Goal: Task Accomplishment & Management: Manage account settings

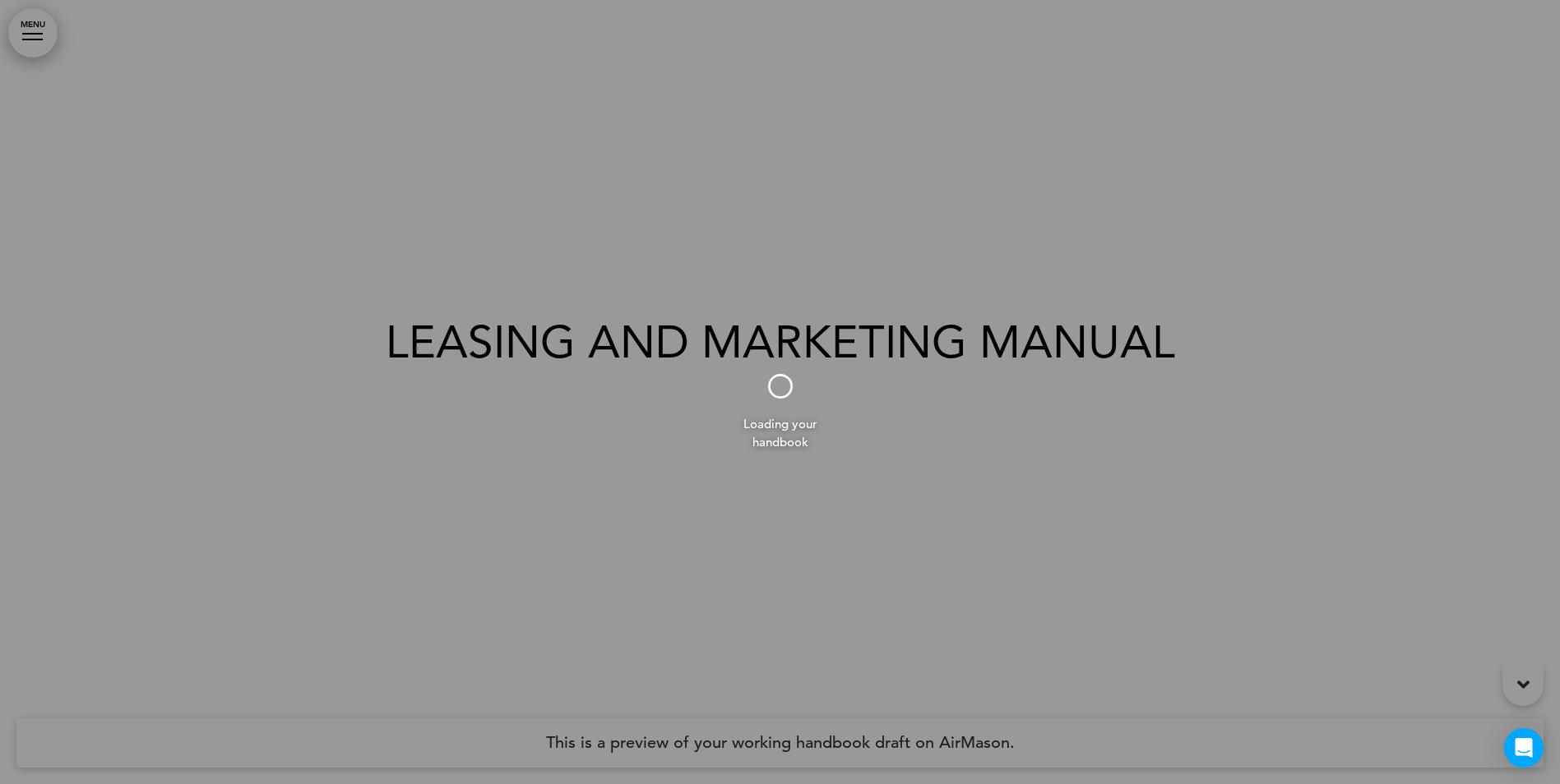
click at [19, 34] on div at bounding box center [780, 392] width 1560 height 784
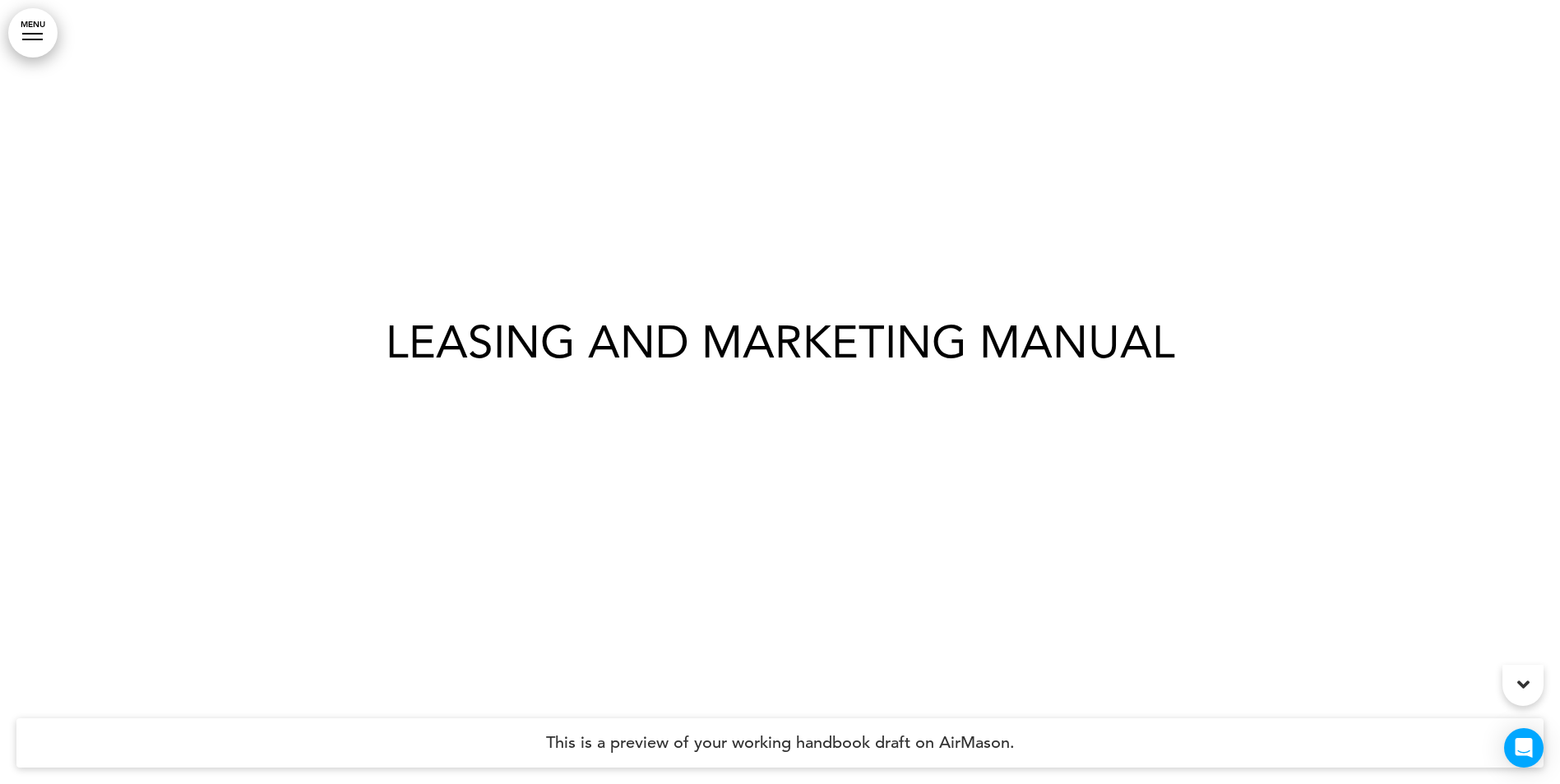
click at [16, 16] on link "MENU" at bounding box center [32, 32] width 50 height 50
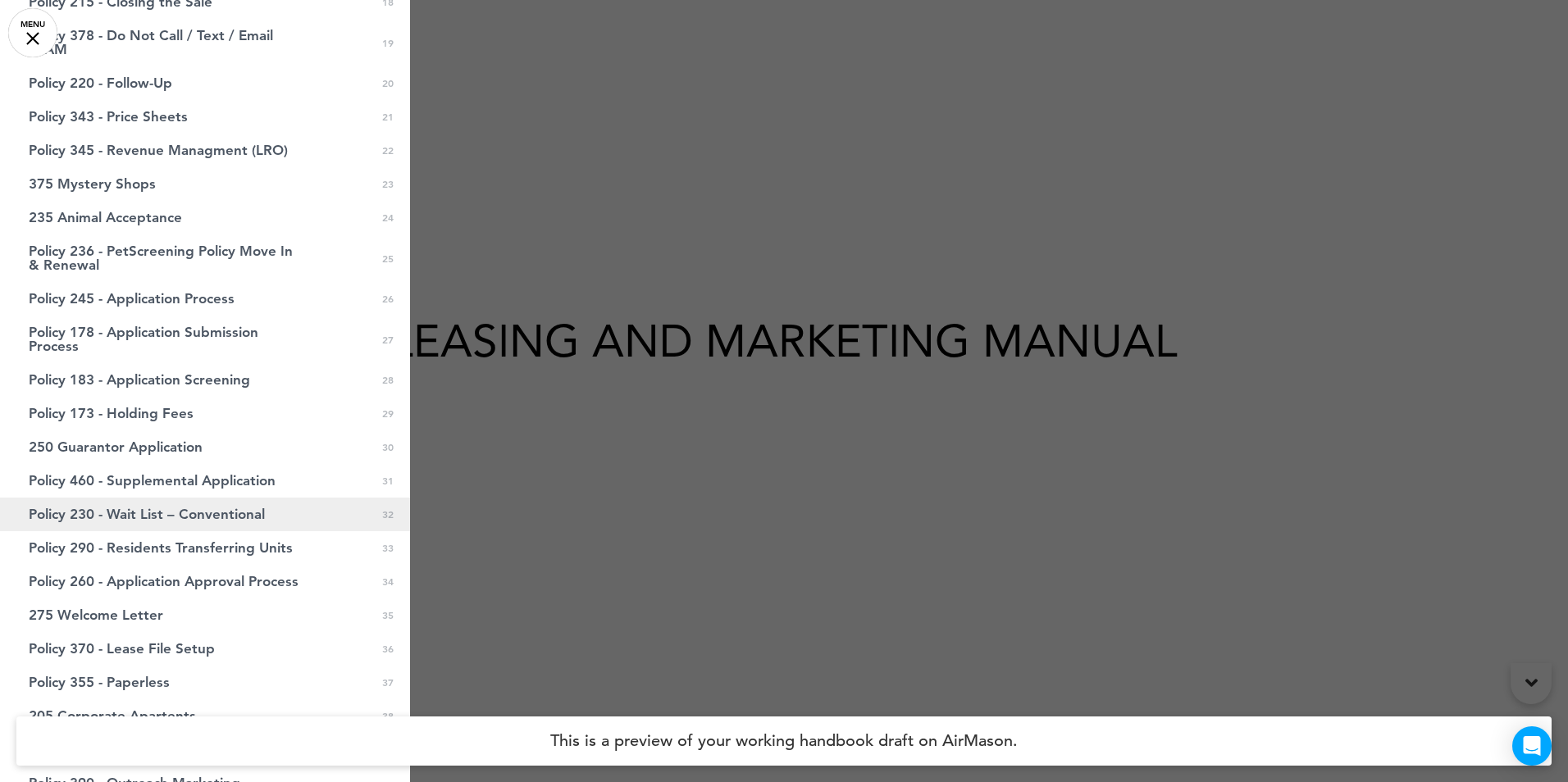
scroll to position [1211, 0]
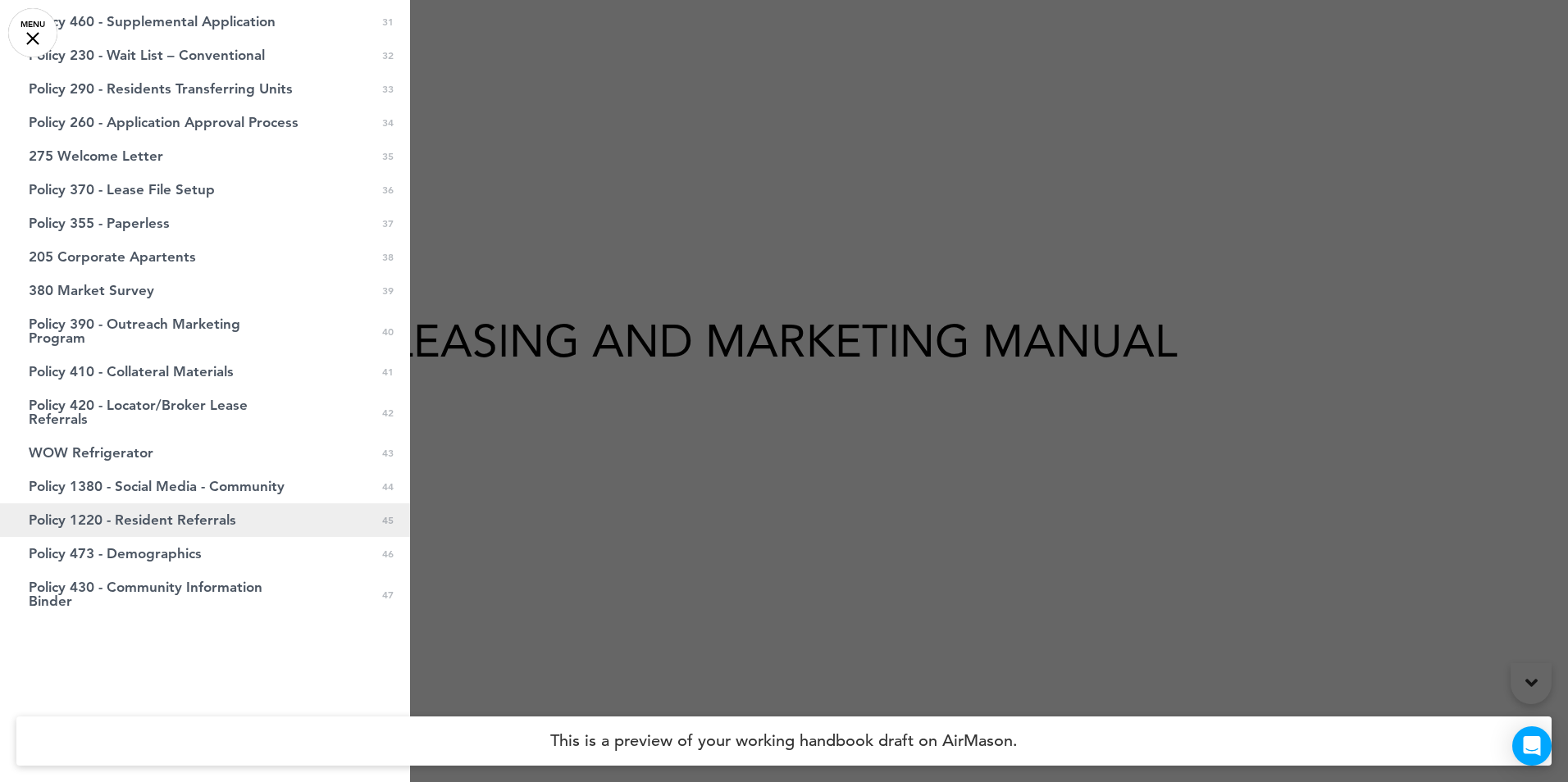
click at [341, 527] on link "Policy 1220 - Resident Referrals 0 45" at bounding box center [205, 520] width 410 height 34
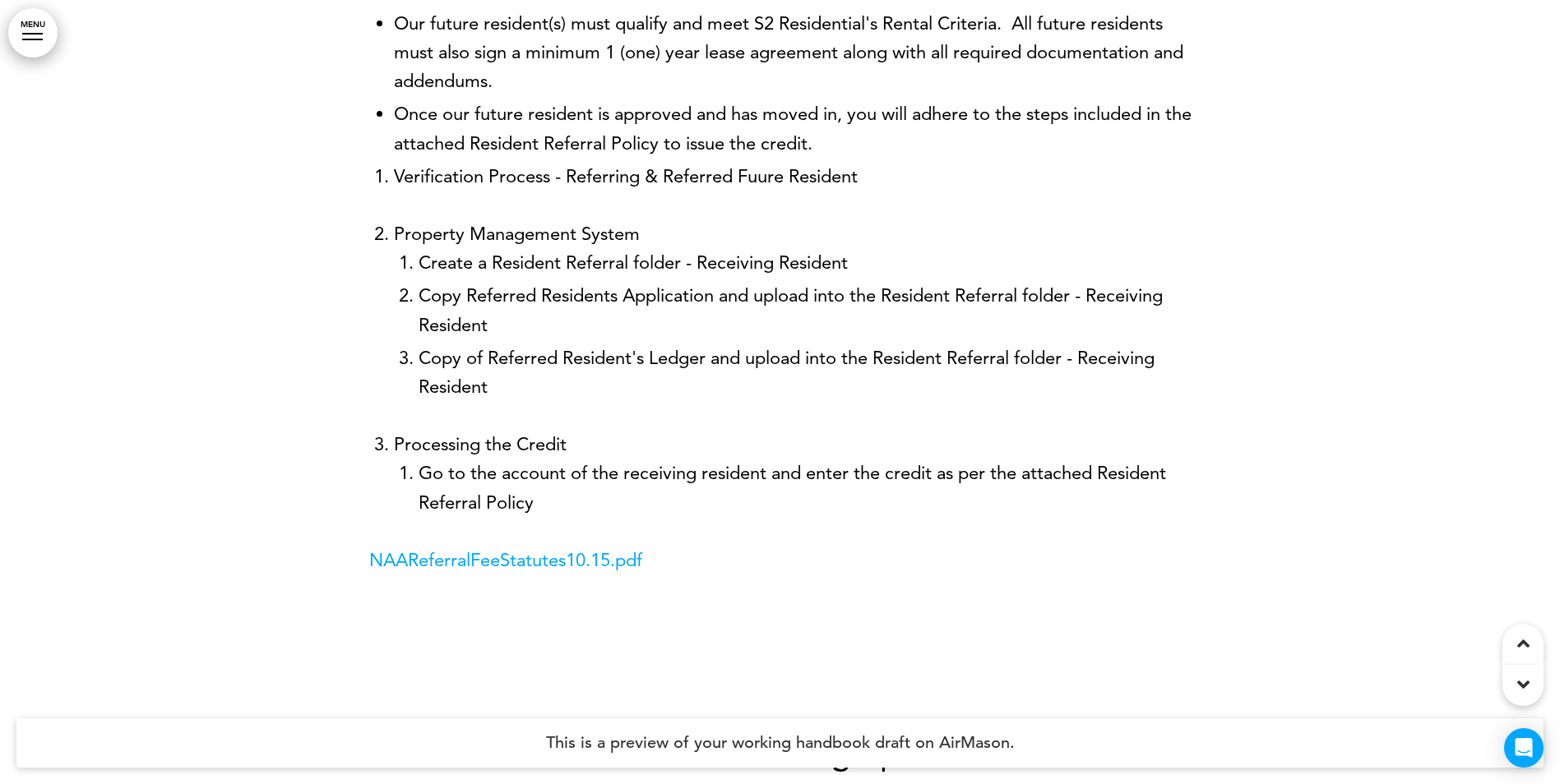
scroll to position [83378, 0]
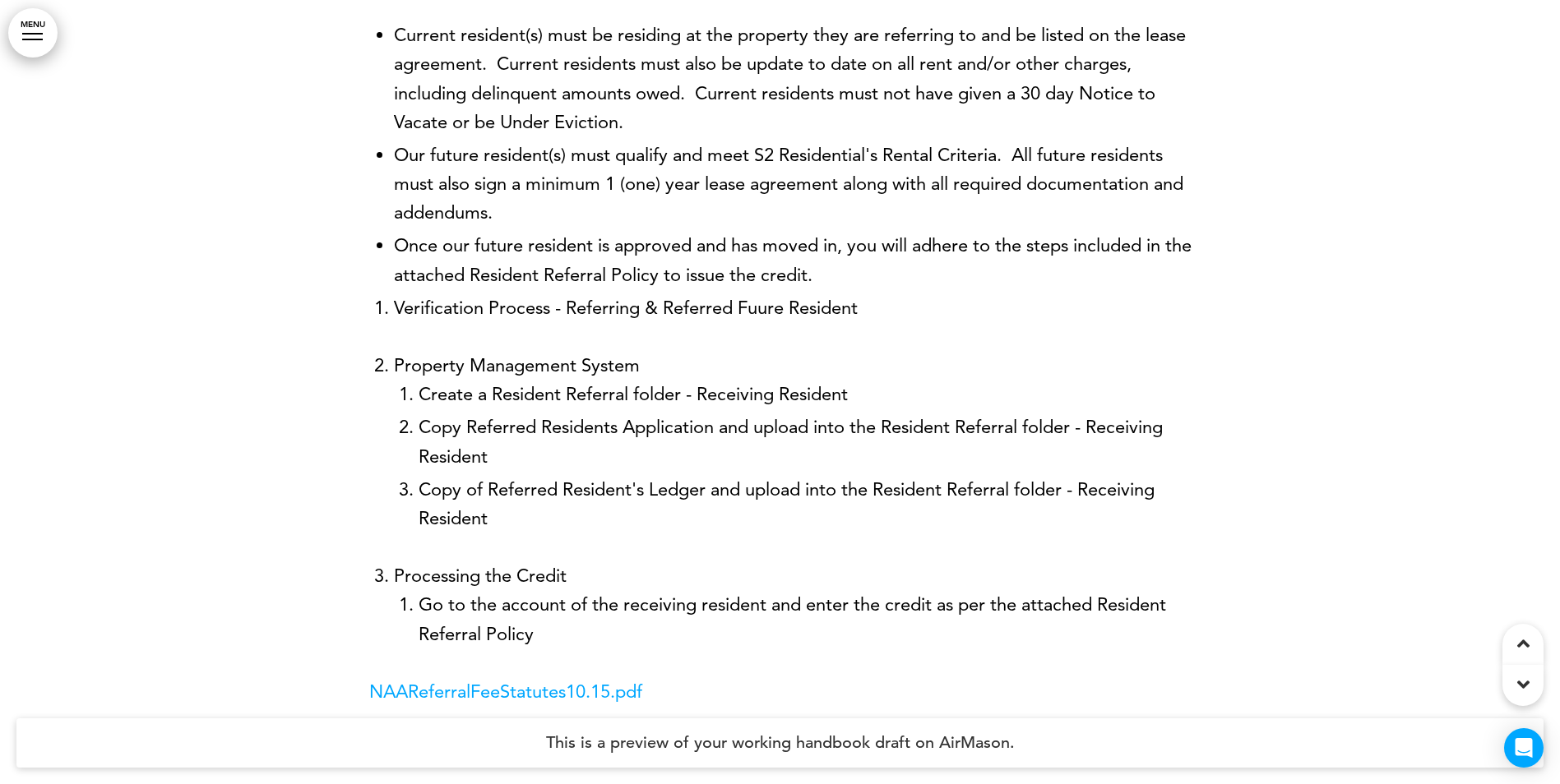
click at [37, 21] on link "MENU" at bounding box center [32, 32] width 50 height 50
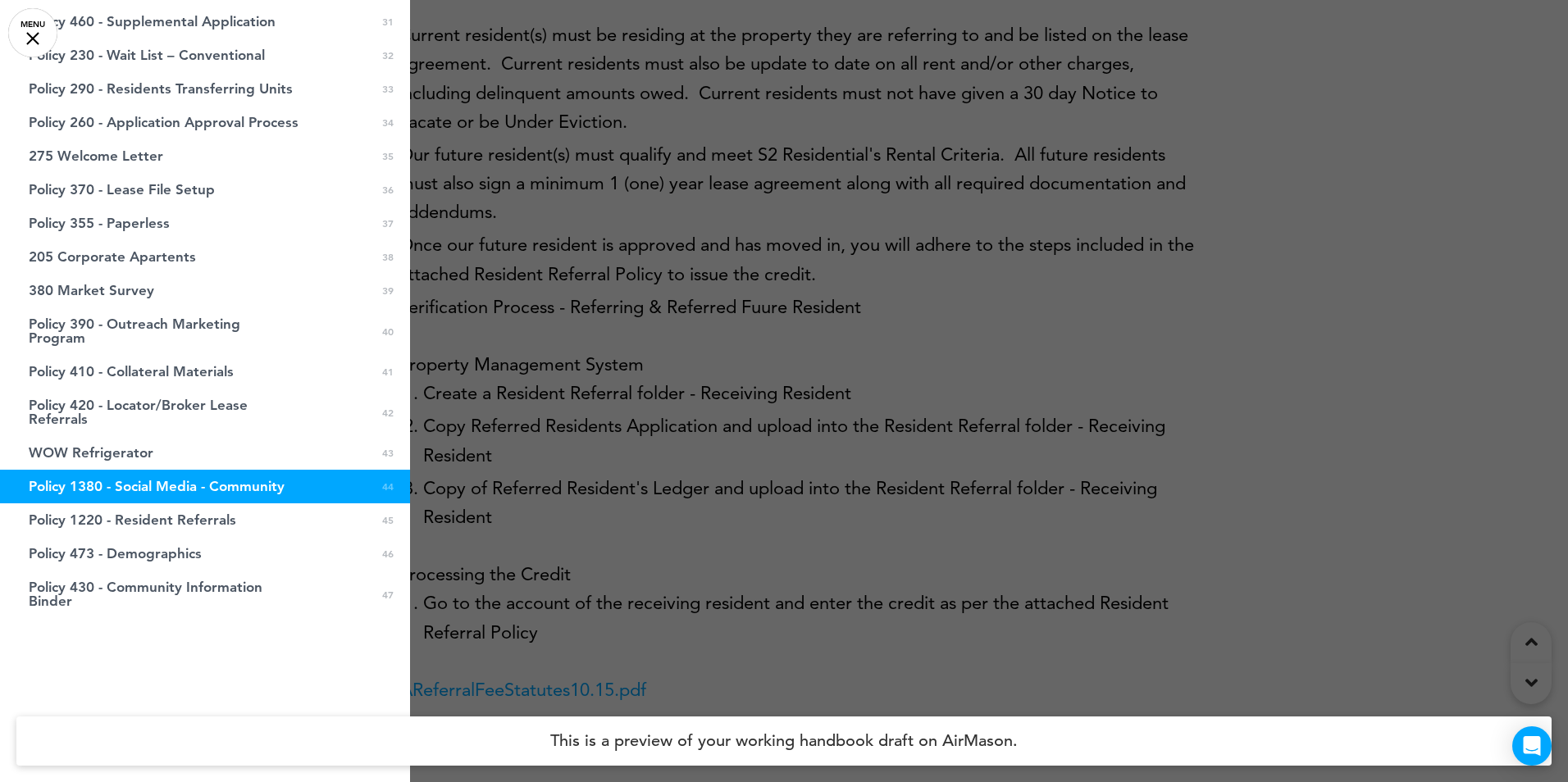
click at [857, 333] on div at bounding box center [784, 391] width 1568 height 782
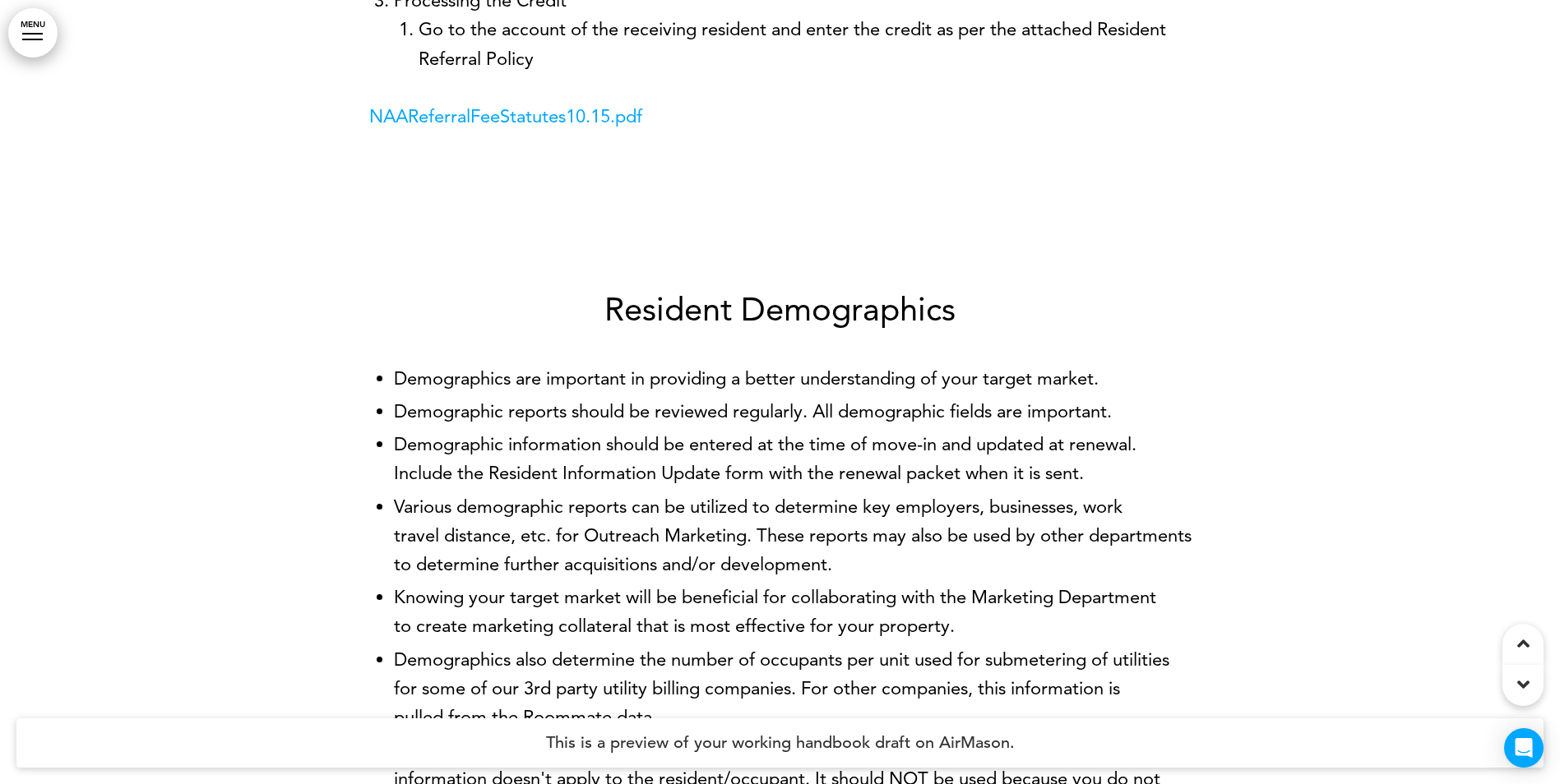
click at [893, 131] on p "NAAReferralFeeStatutes10.15.pdf" at bounding box center [781, 116] width 823 height 29
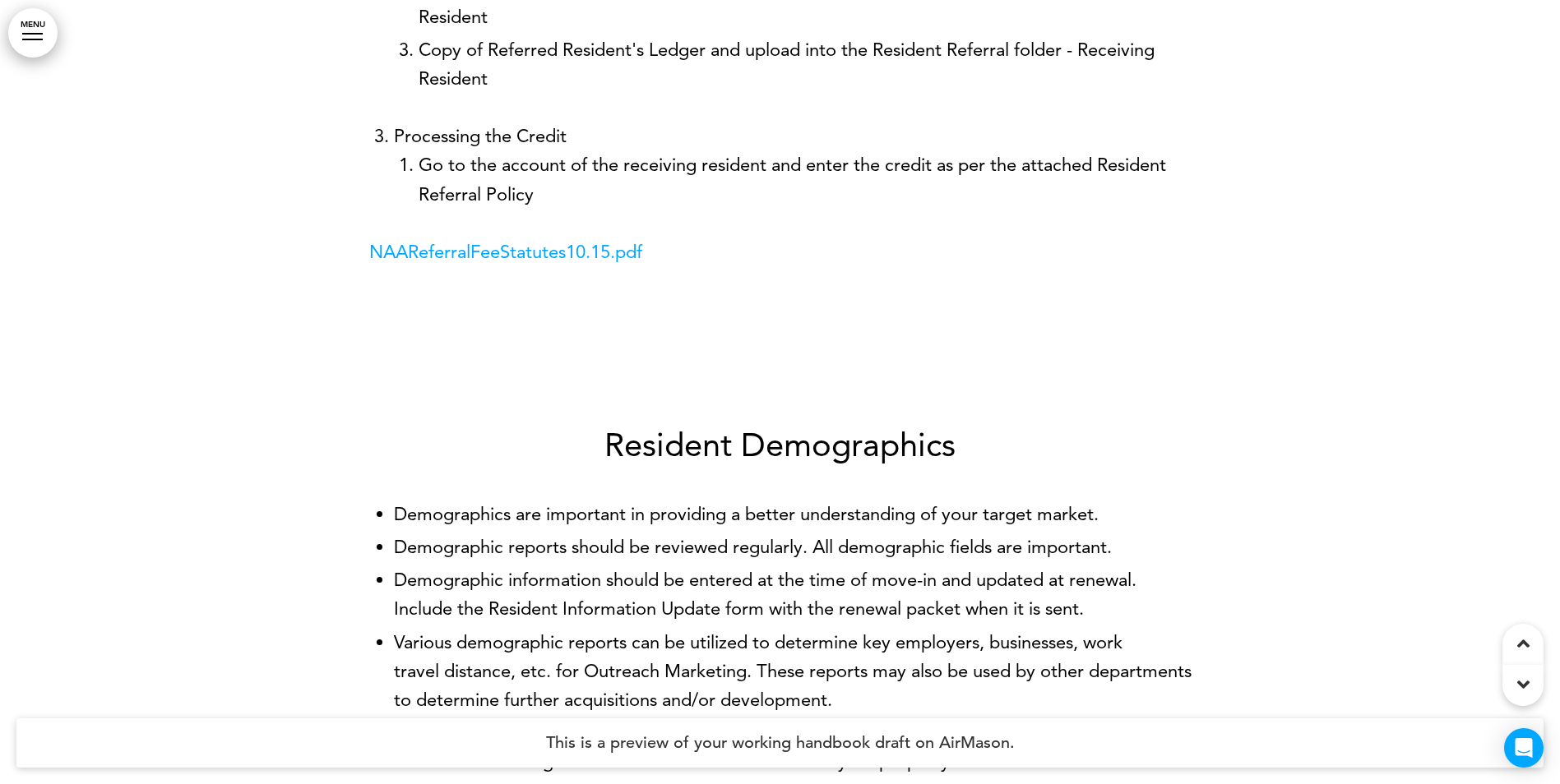
scroll to position [83461, 0]
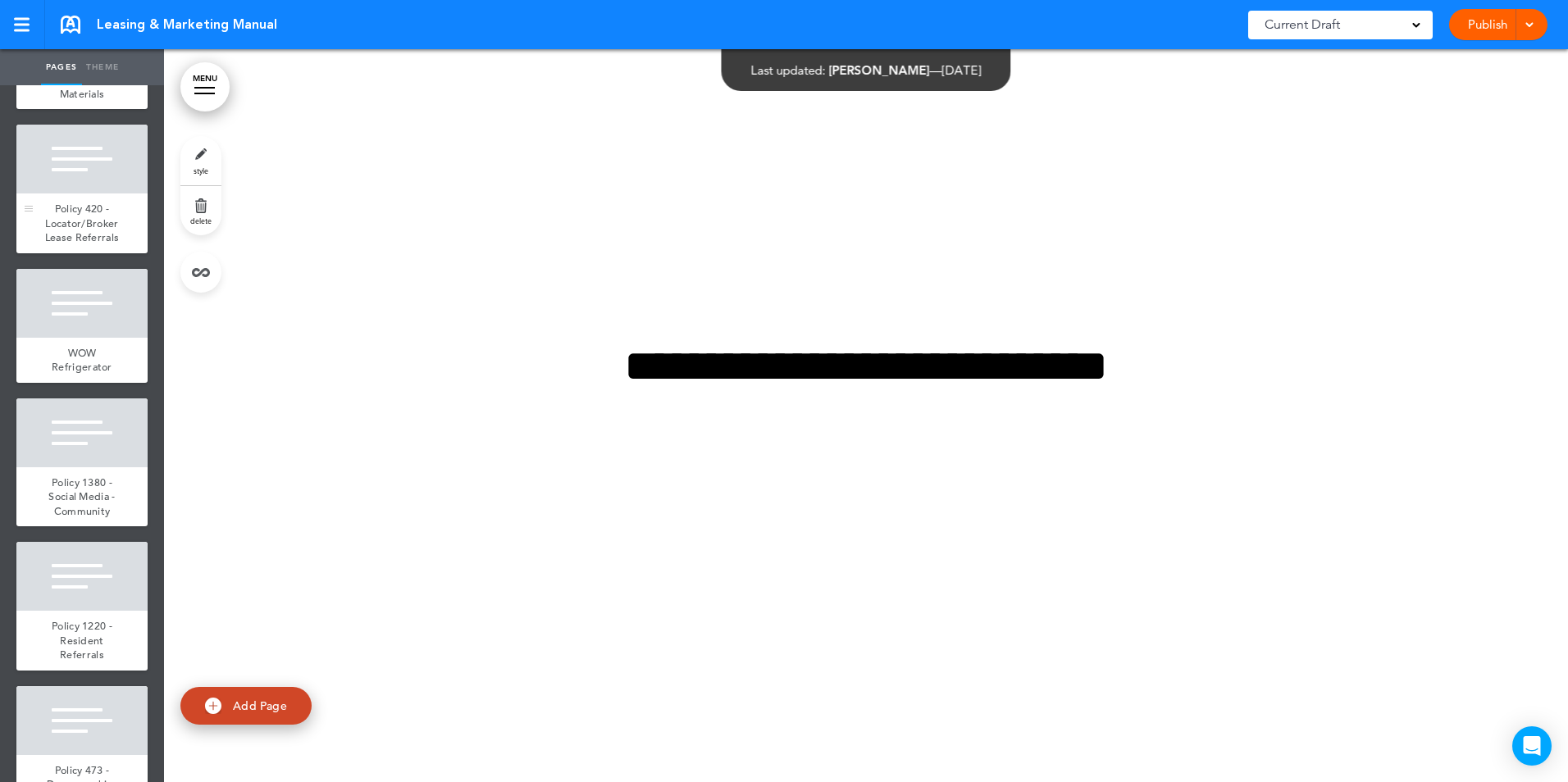
scroll to position [6232, 0]
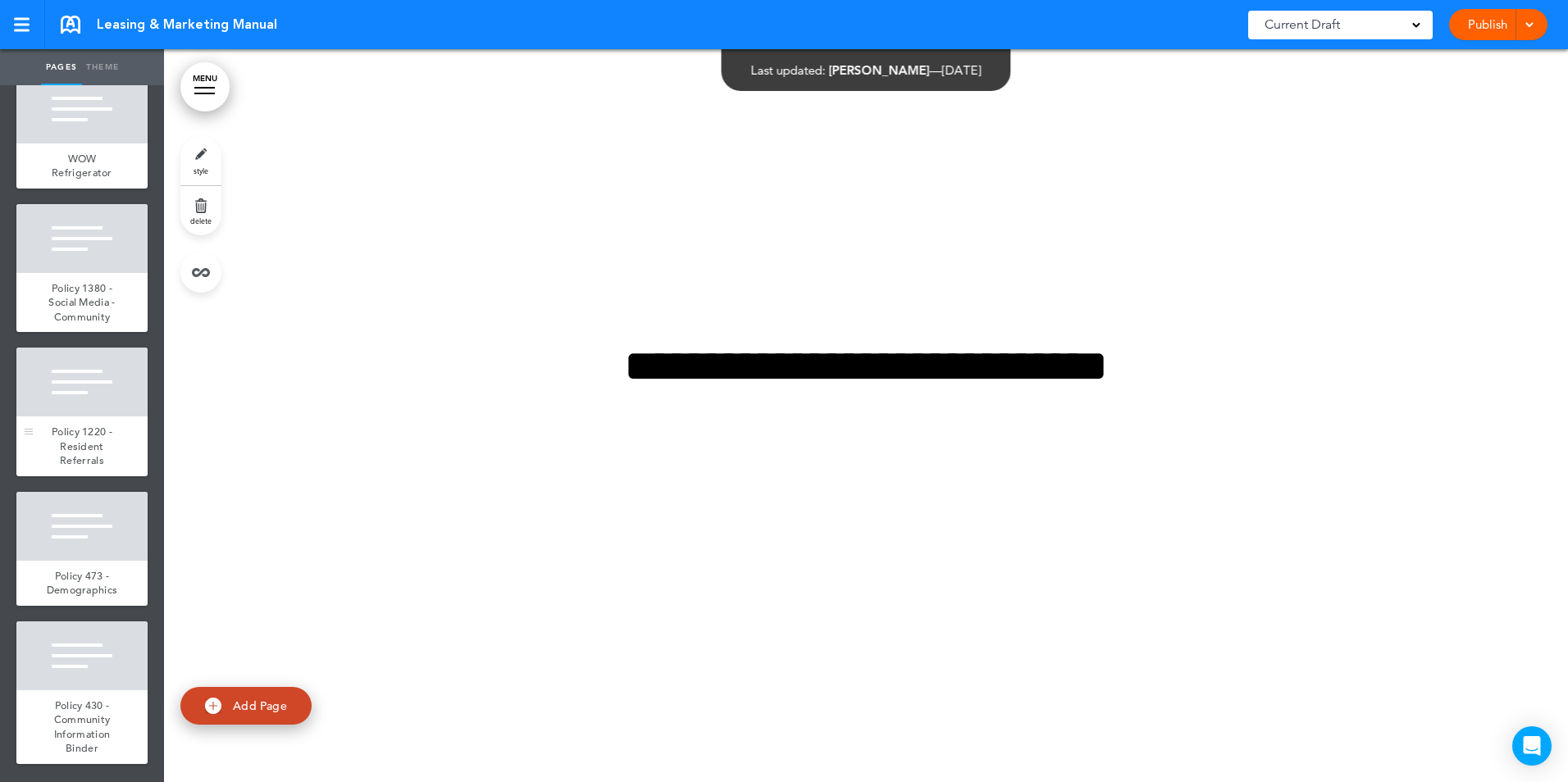
click at [126, 391] on div at bounding box center [82, 381] width 131 height 69
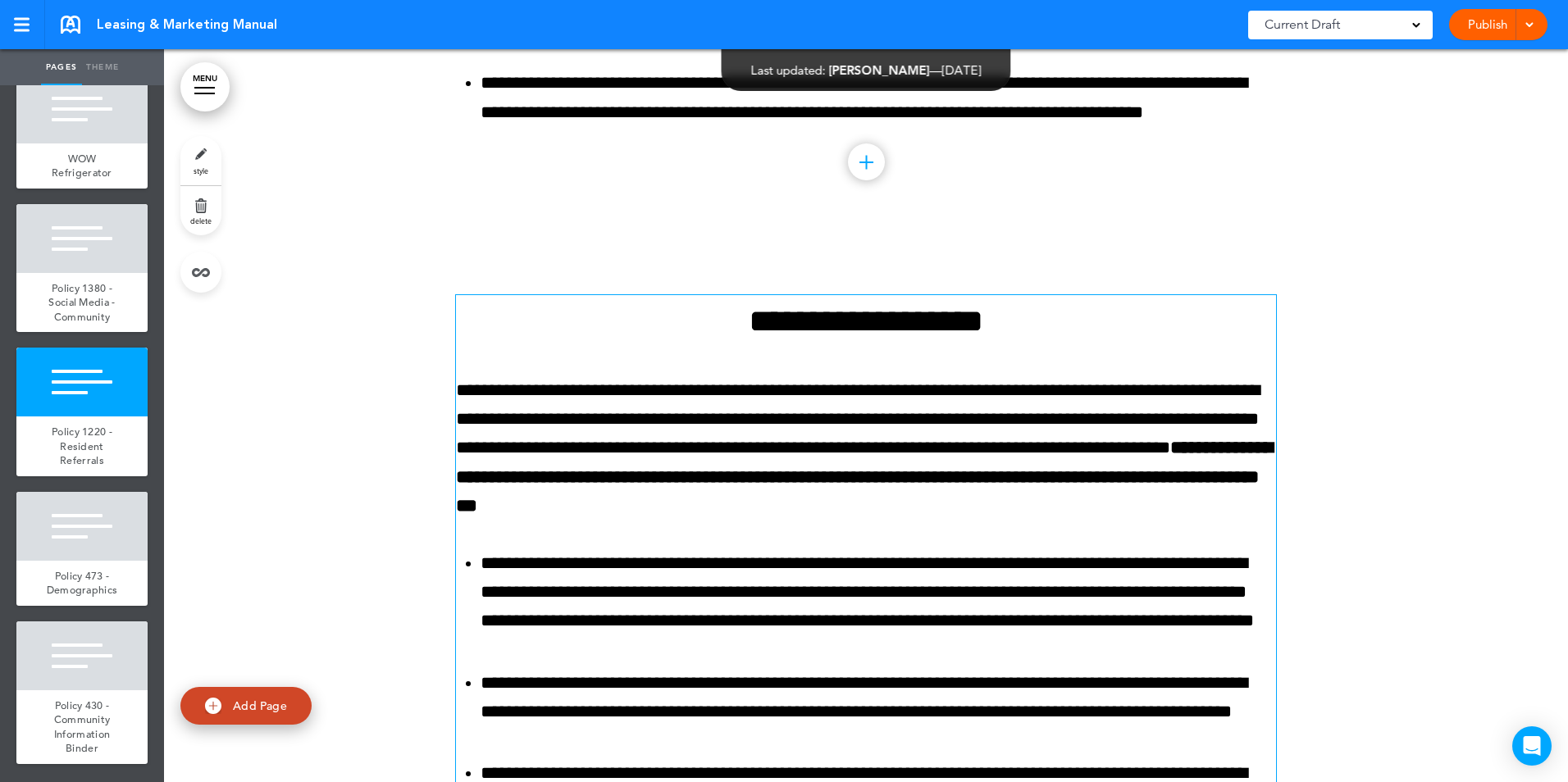
scroll to position [84013, 0]
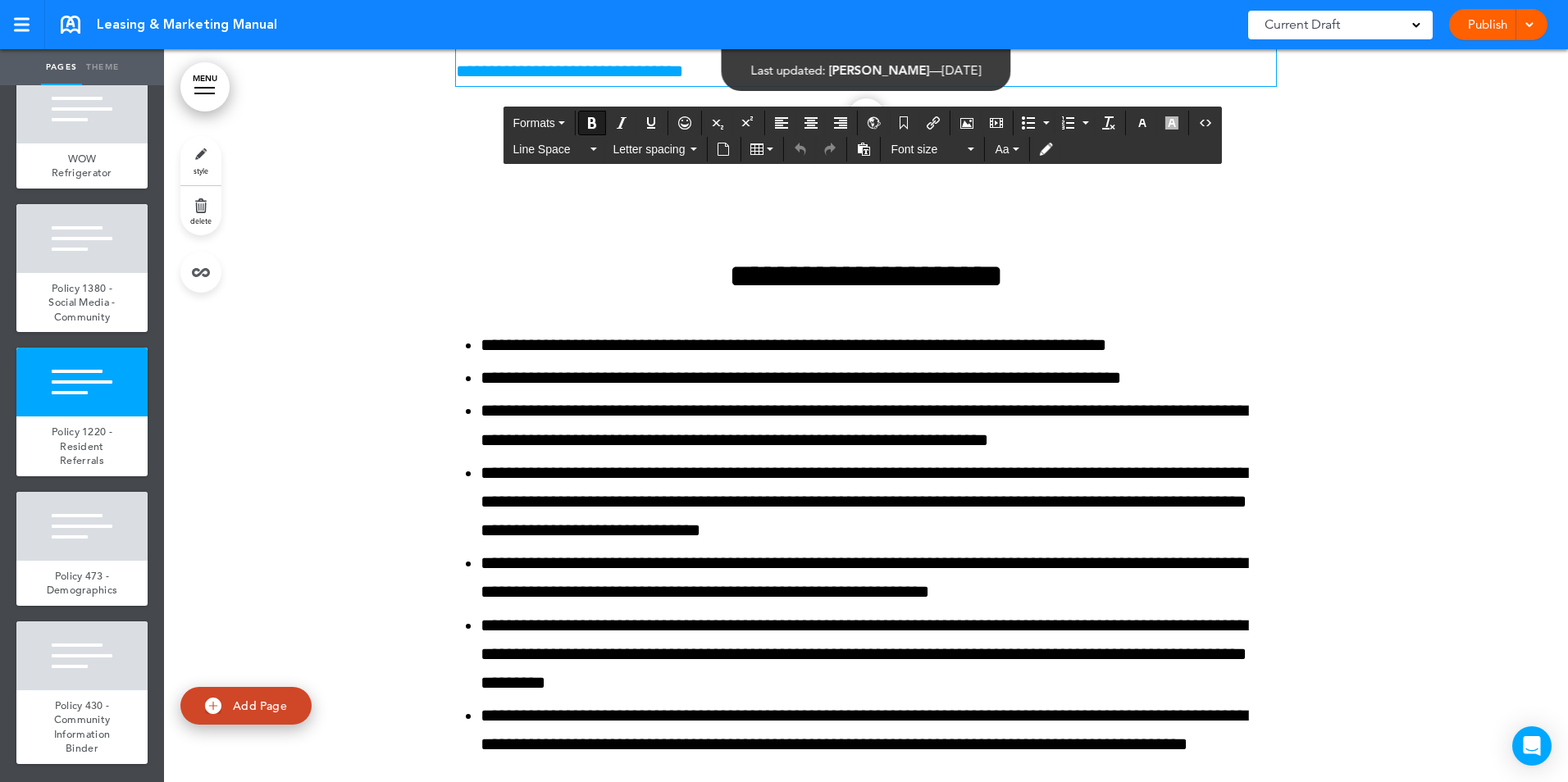
drag, startPoint x: 1040, startPoint y: 339, endPoint x: 595, endPoint y: 296, distance: 447.1
drag, startPoint x: 565, startPoint y: 288, endPoint x: 898, endPoint y: 319, distance: 334.4
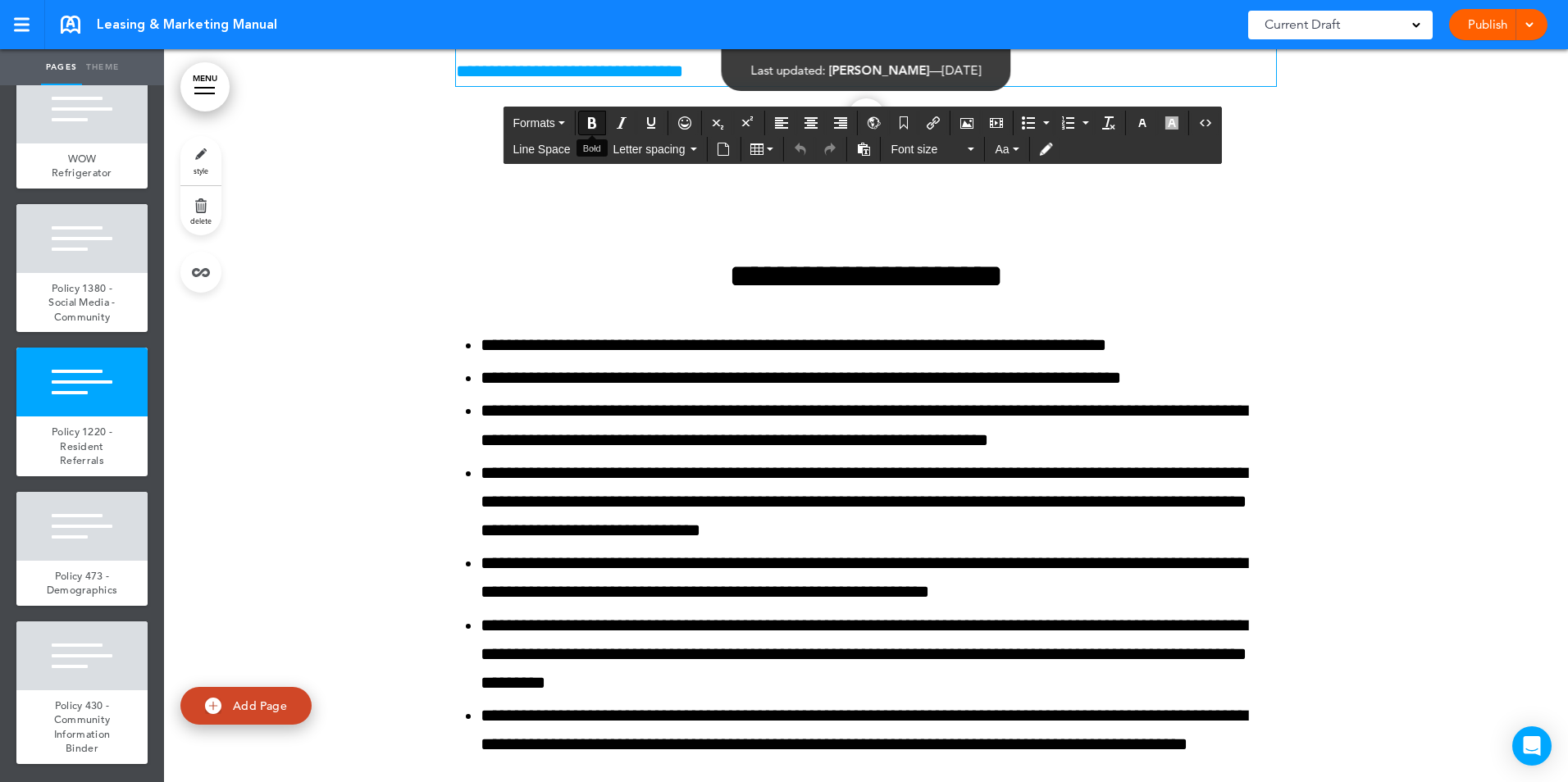
click at [595, 118] on icon "Bold" at bounding box center [592, 123] width 13 height 13
click at [595, 118] on icon "Bold" at bounding box center [592, 123] width 13 height 13
click at [1339, 33] on span "Current Draft" at bounding box center [1302, 24] width 76 height 23
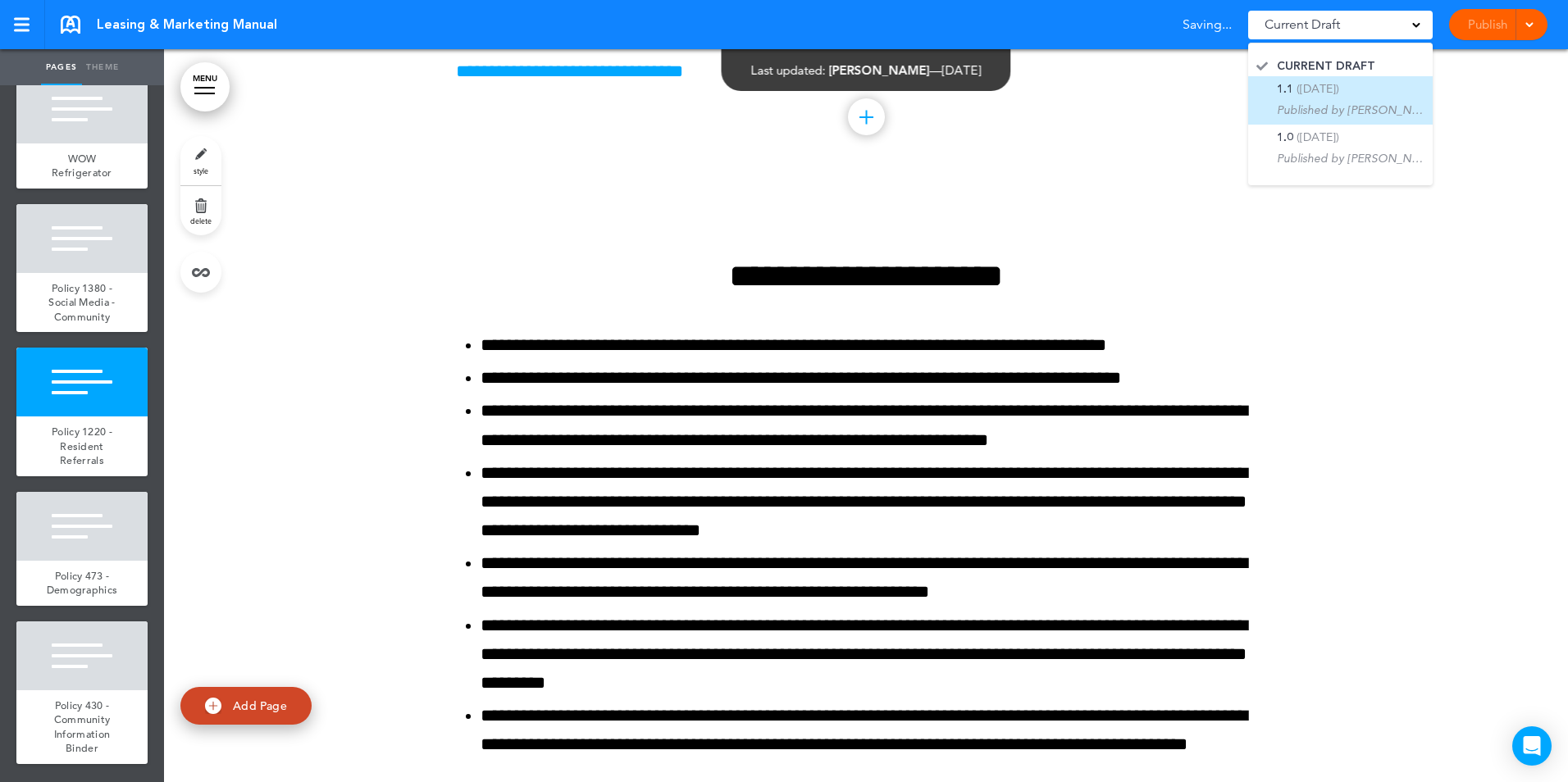
click at [1332, 103] on p "Published by Paul Hoffman" at bounding box center [1351, 109] width 148 height 17
click at [1339, 91] on span "(7/19/2024)" at bounding box center [1318, 88] width 43 height 15
drag, startPoint x: 1472, startPoint y: 85, endPoint x: 1405, endPoint y: 57, distance: 72.6
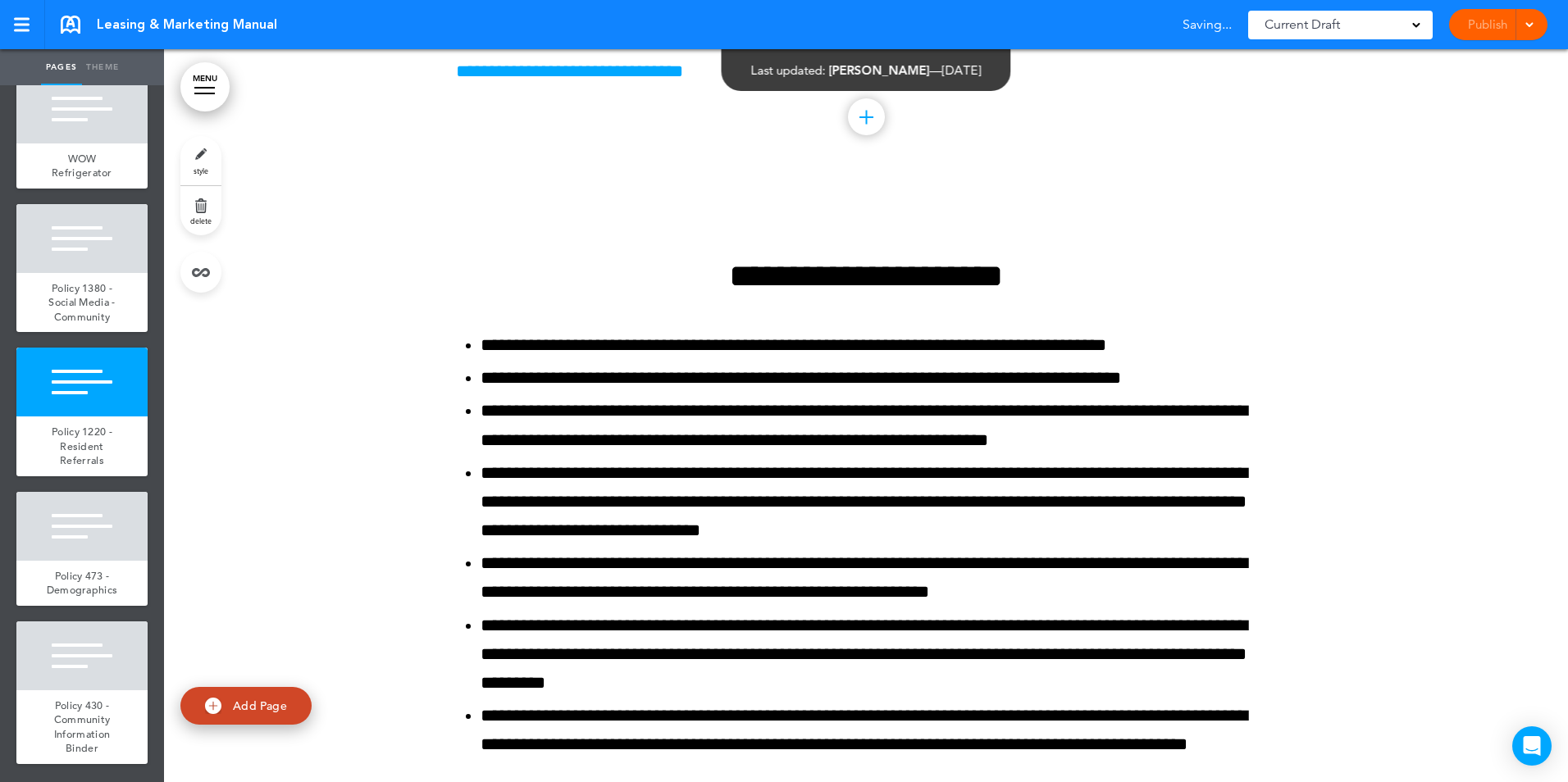
click at [1345, 26] on div "Current Draft" at bounding box center [1340, 24] width 184 height 29
click at [1341, 65] on span "CURRENT DRAFT" at bounding box center [1325, 66] width 98 height 16
click at [1498, 17] on link "Publish" at bounding box center [1487, 24] width 51 height 31
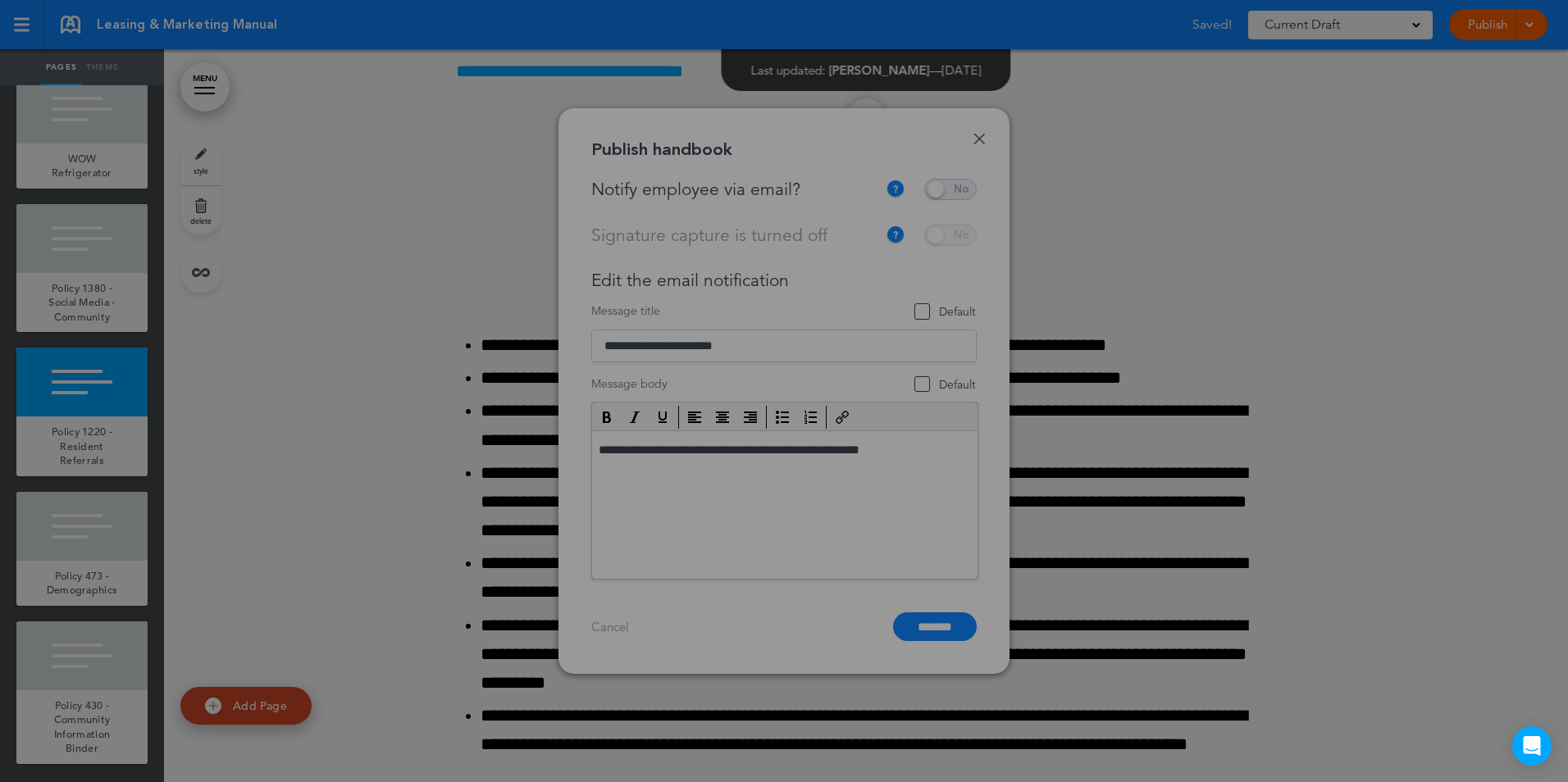
scroll to position [0, 0]
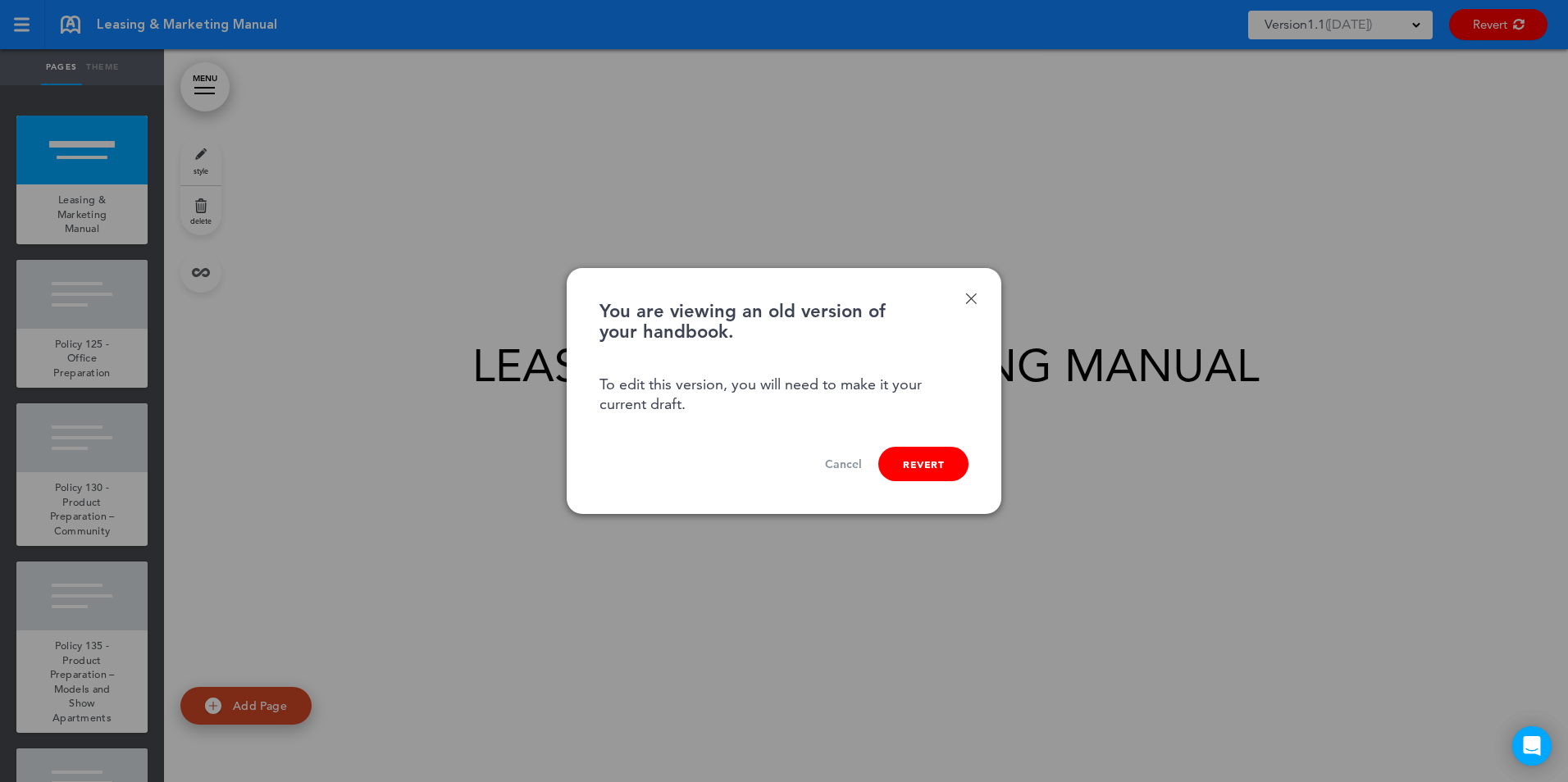
click at [928, 467] on button "Revert" at bounding box center [924, 464] width 90 height 35
click at [828, 467] on link "Cancel" at bounding box center [834, 466] width 37 height 16
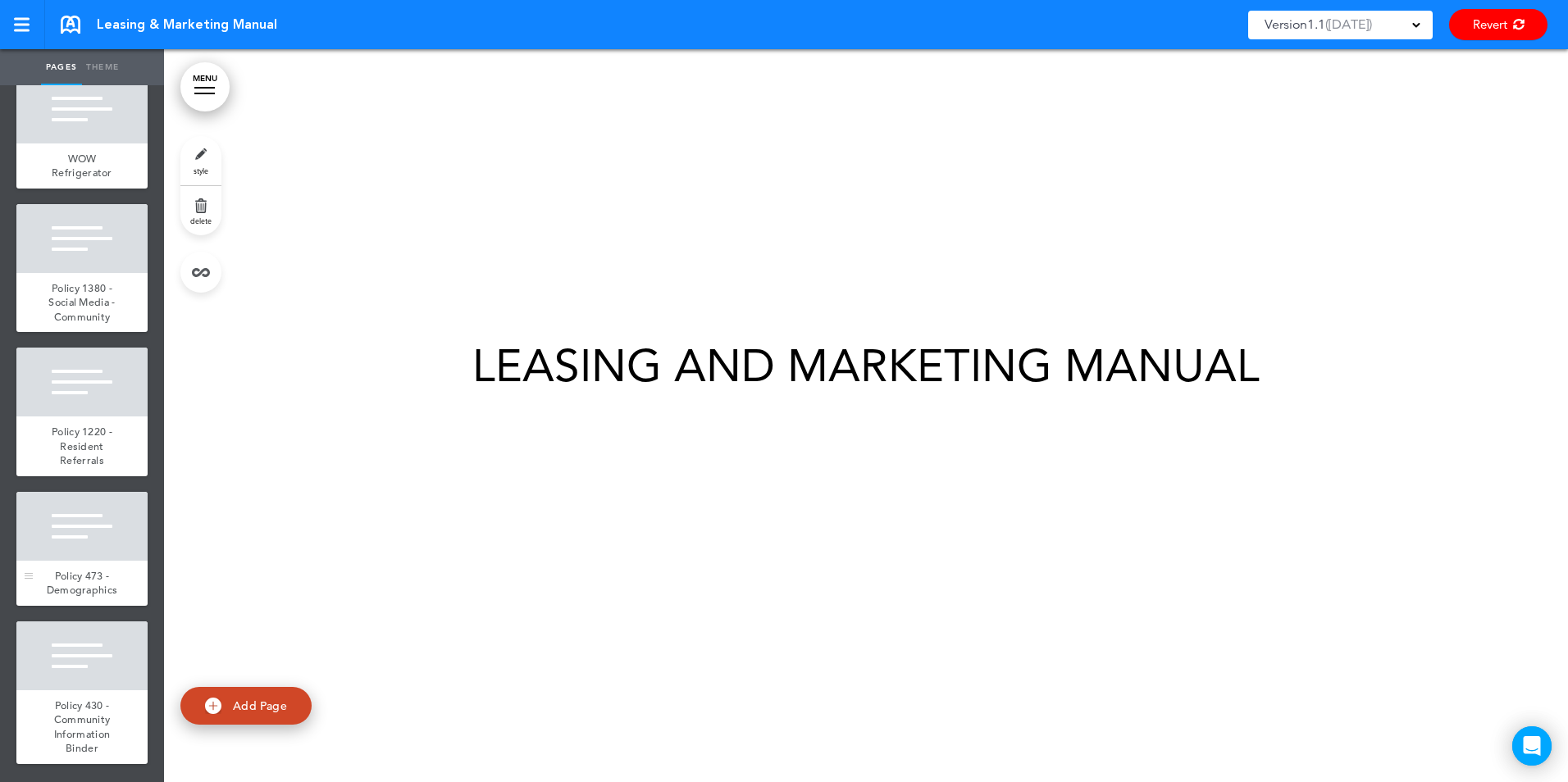
scroll to position [6257, 0]
click at [104, 450] on div "Policy 1220 - Resident Referrals" at bounding box center [82, 446] width 131 height 60
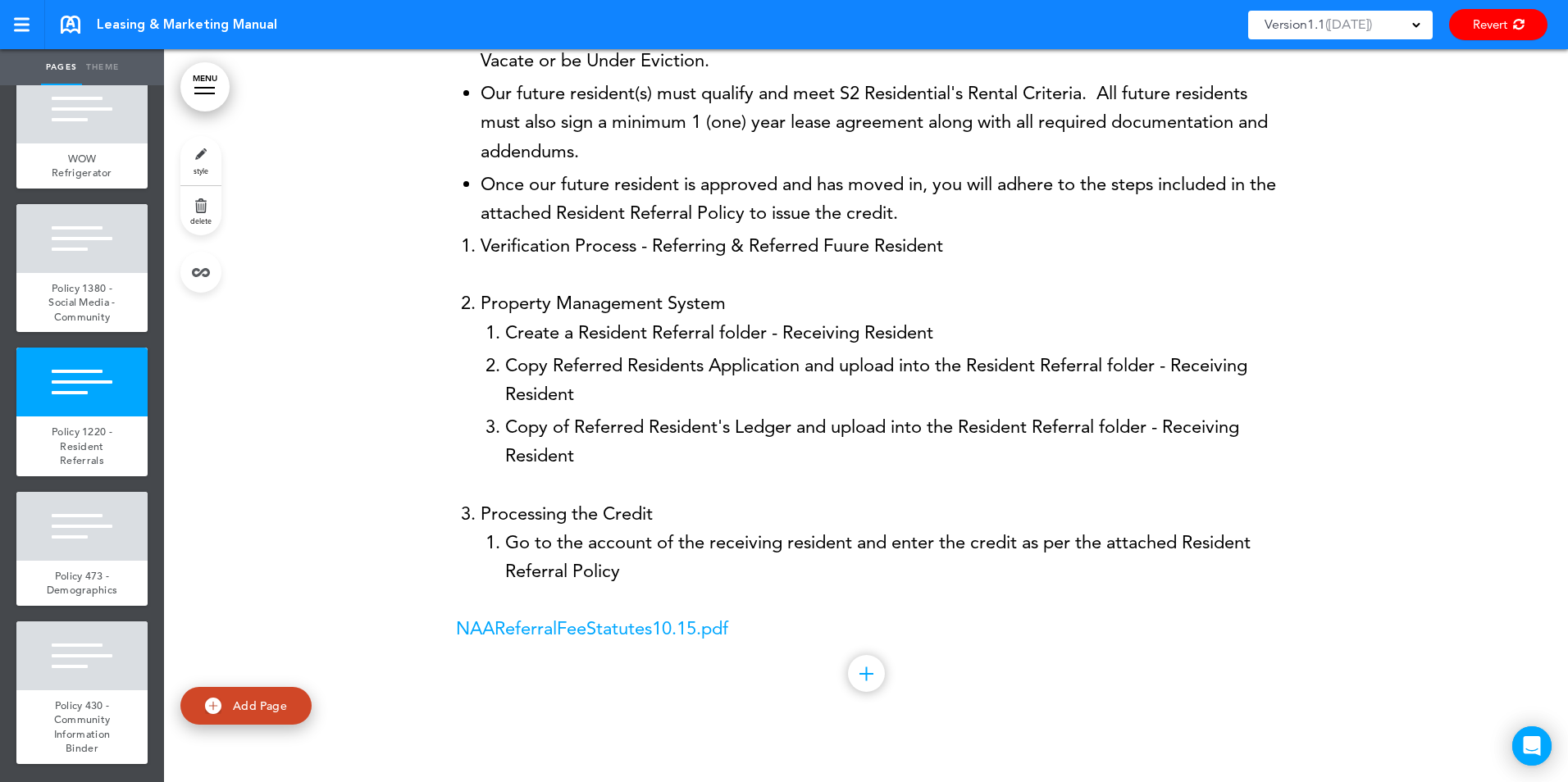
scroll to position [84019, 0]
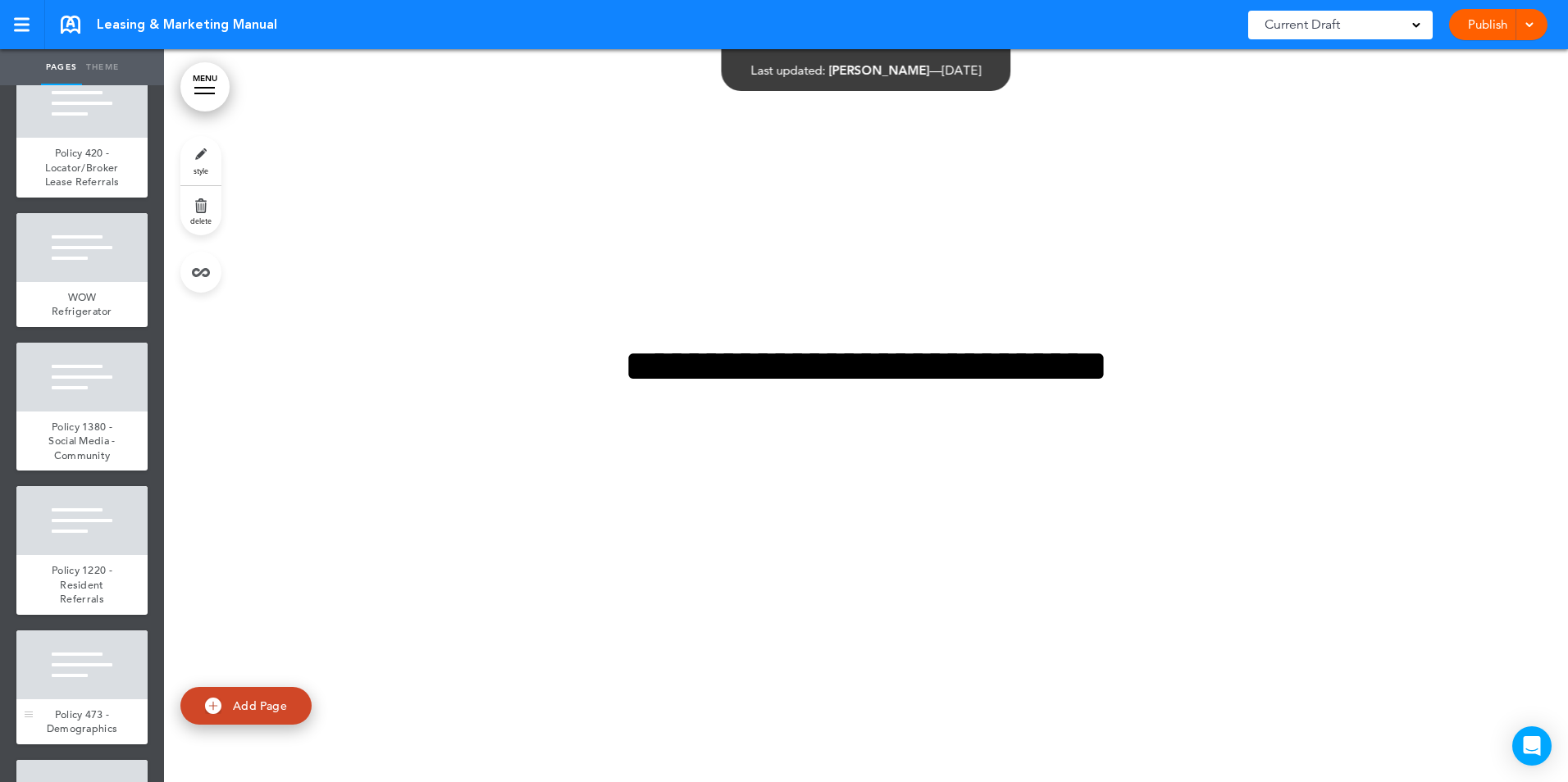
scroll to position [6257, 0]
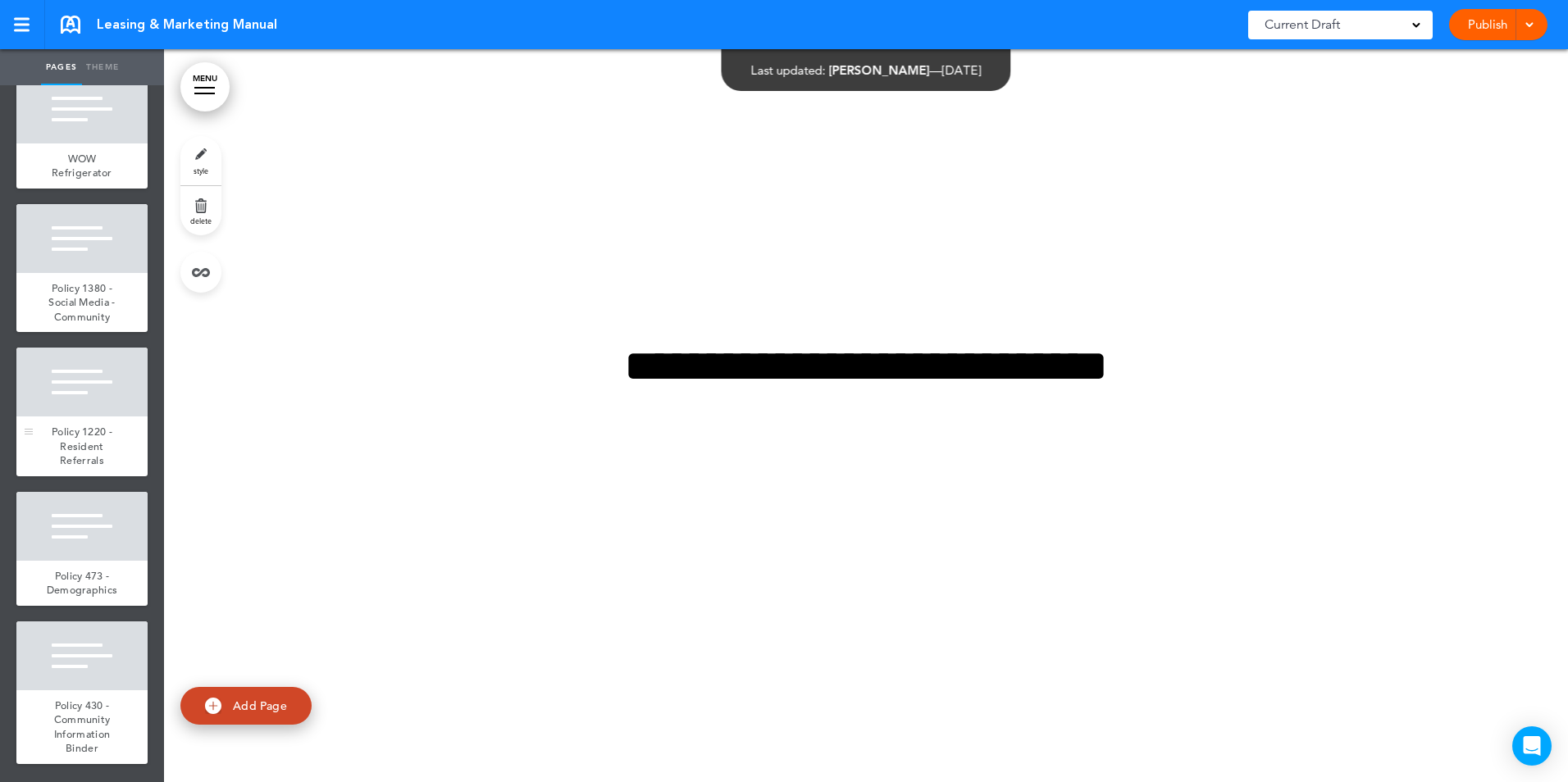
click at [85, 441] on span "Policy 1220 - Resident Referrals" at bounding box center [82, 446] width 61 height 43
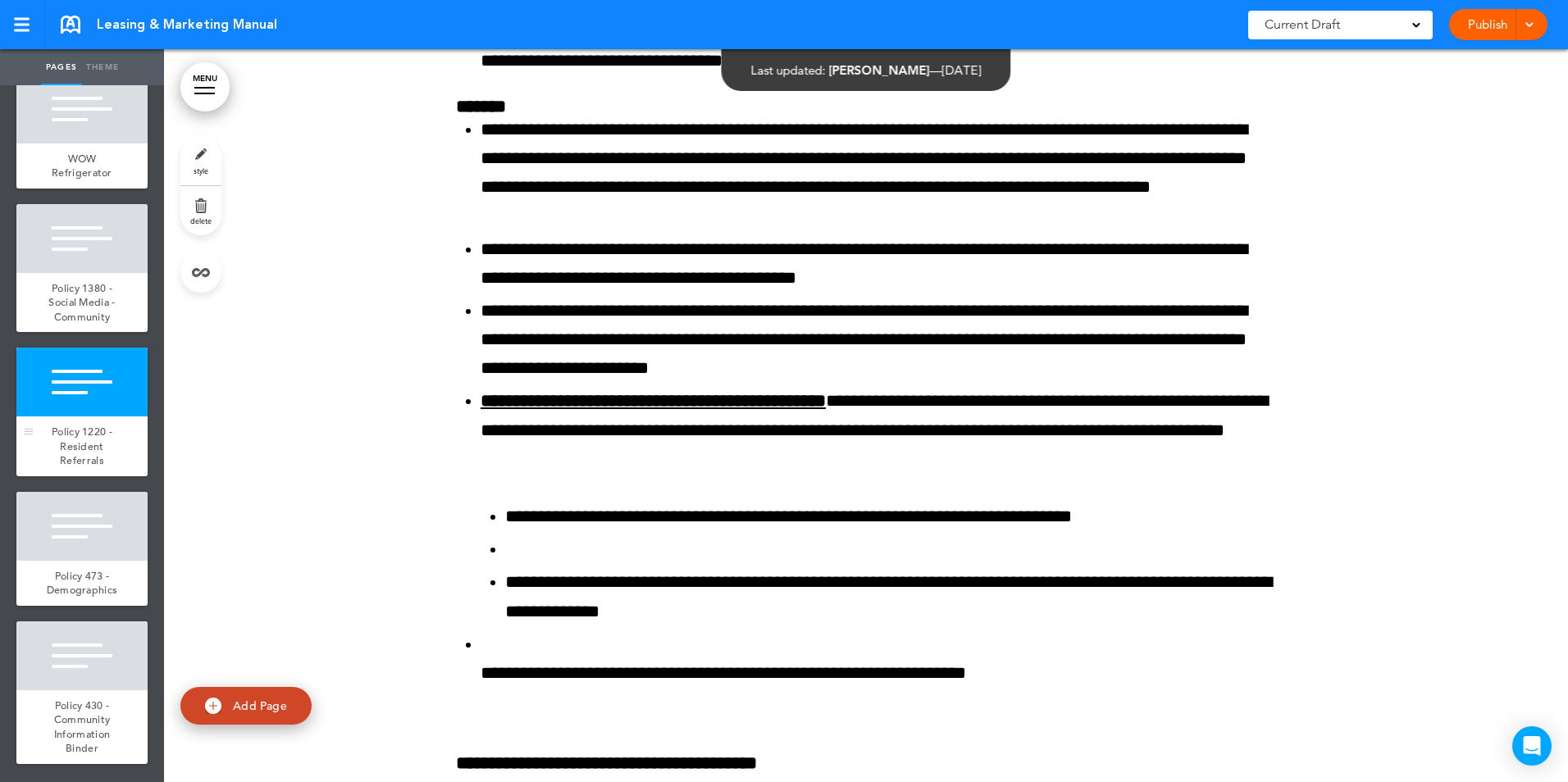
scroll to position [84013, 0]
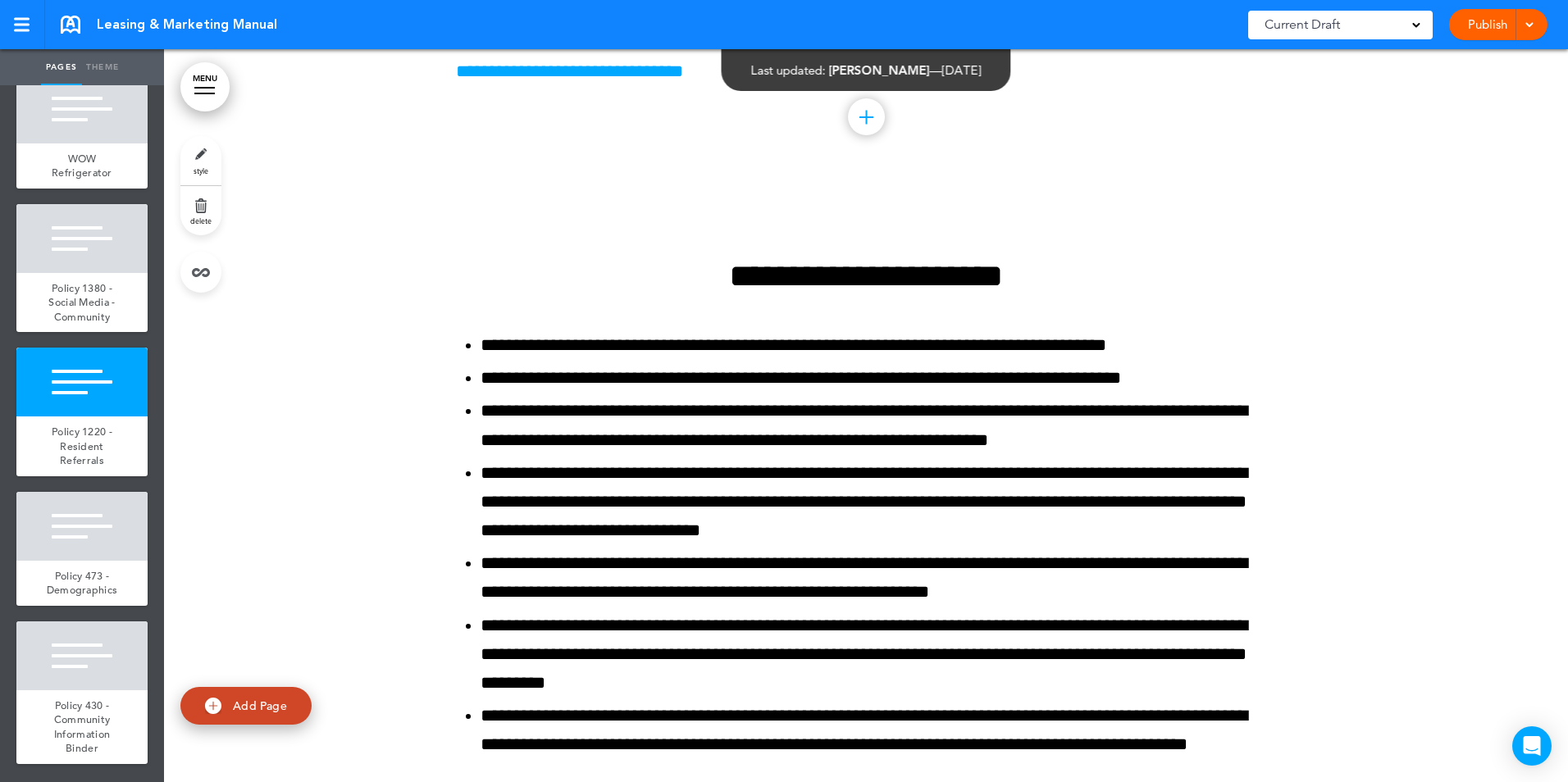
click at [1493, 26] on link "Publish" at bounding box center [1487, 24] width 51 height 31
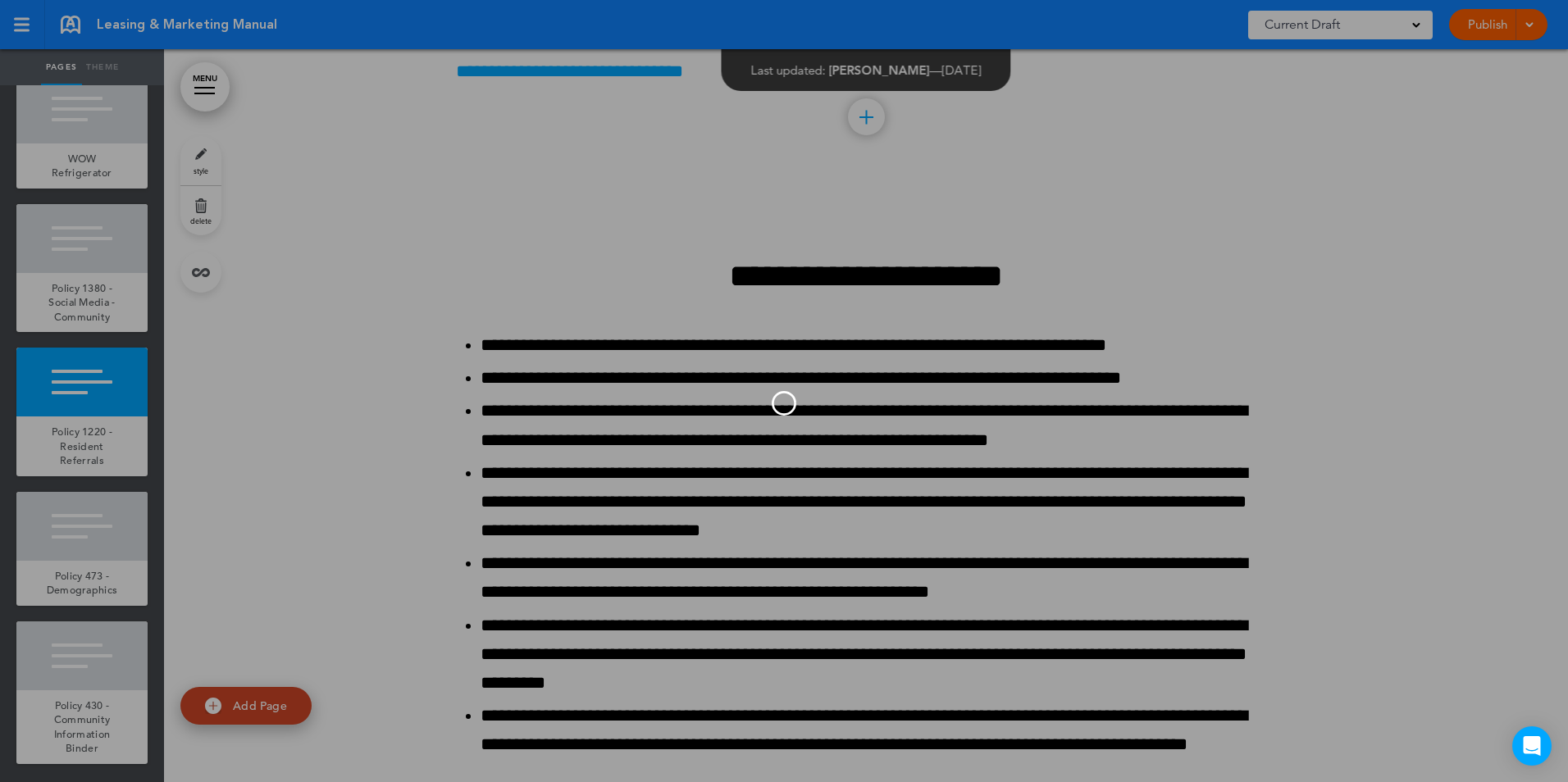
scroll to position [0, 0]
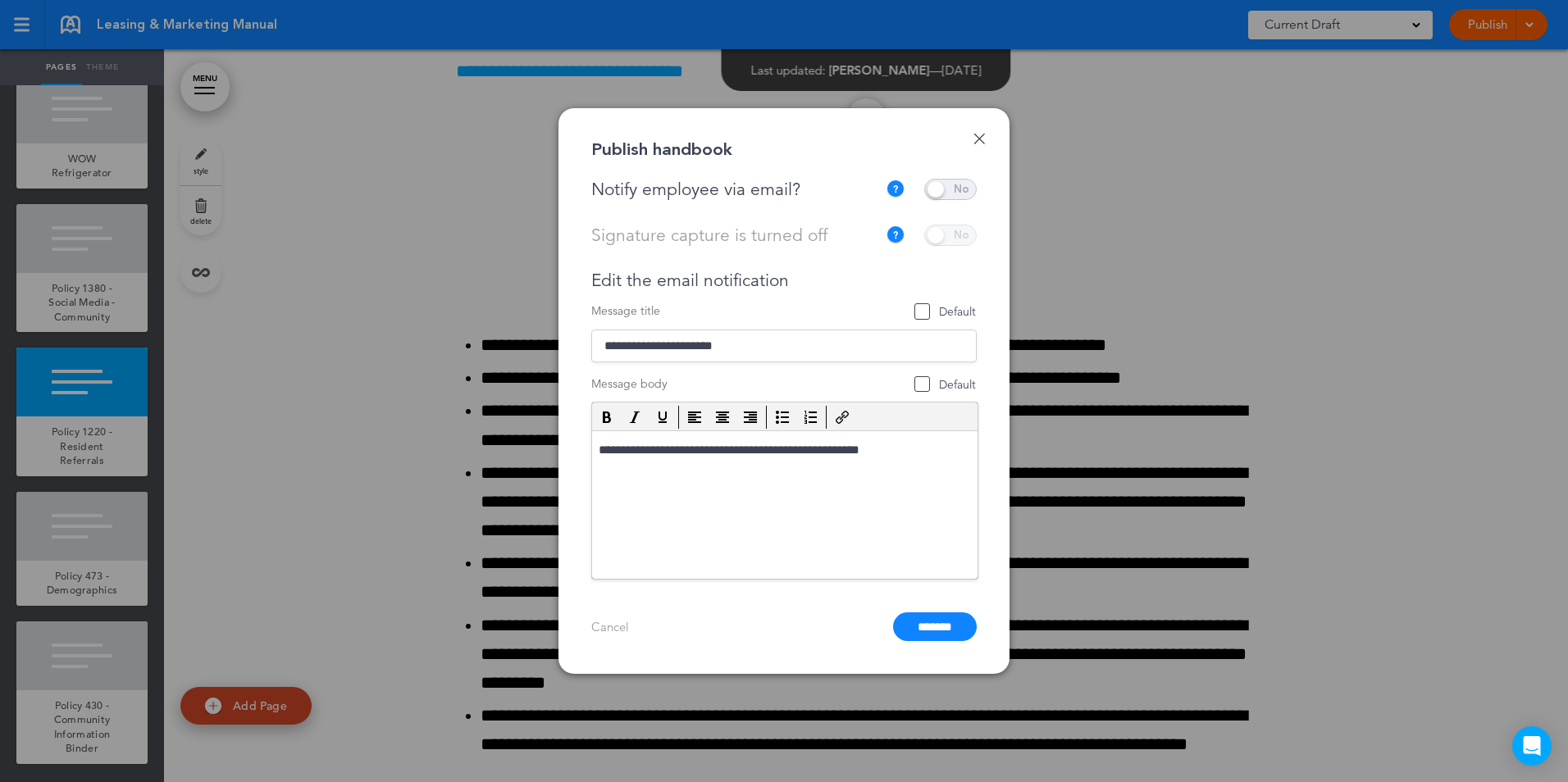
click at [922, 310] on span "Default" at bounding box center [922, 311] width 17 height 17
type input "**********"
click at [918, 302] on div "**********" at bounding box center [784, 425] width 386 height 309
click at [928, 309] on span "Default" at bounding box center [946, 312] width 61 height 16
click at [947, 192] on span at bounding box center [951, 189] width 52 height 22
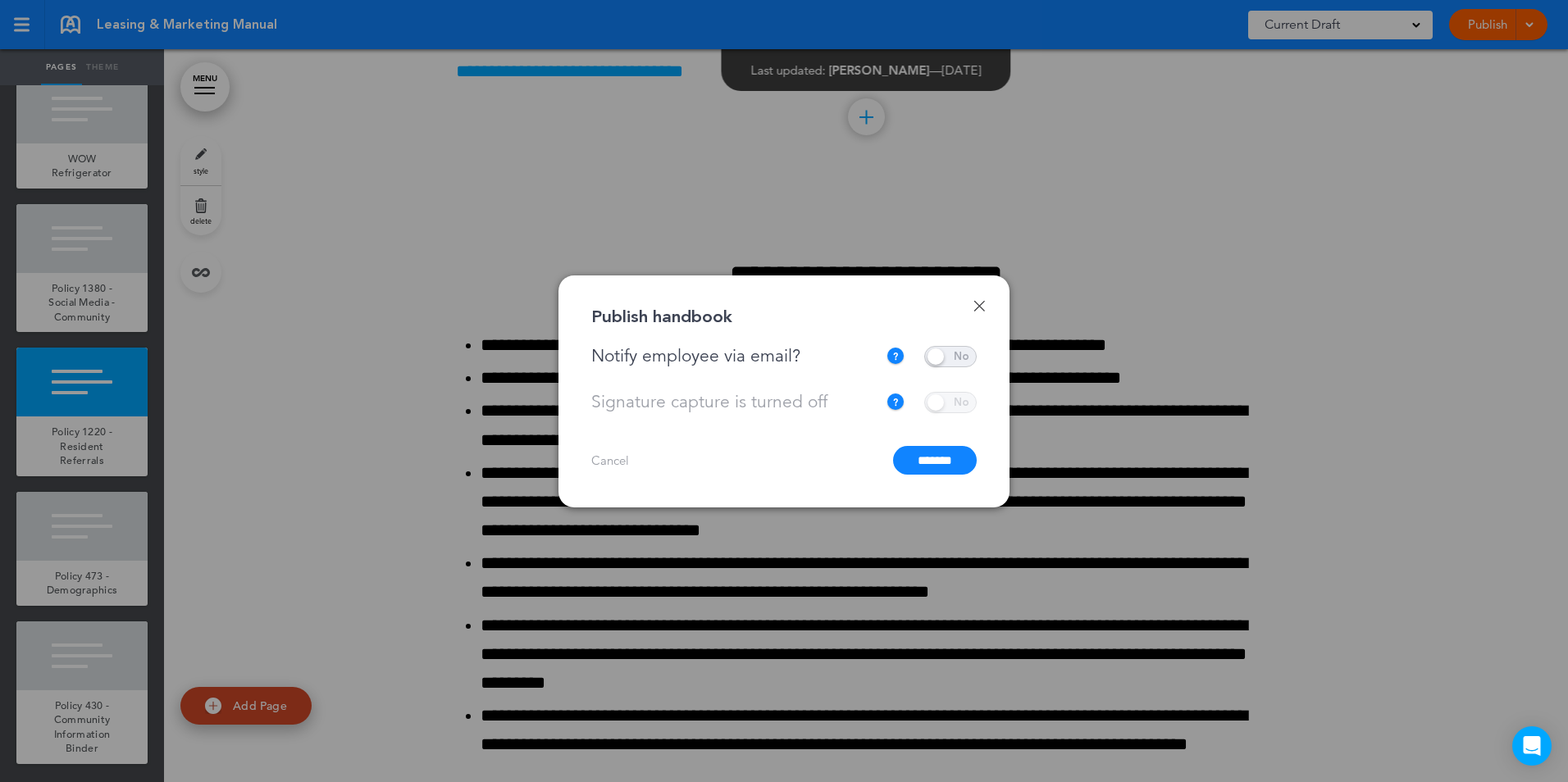
click at [920, 452] on input "*******" at bounding box center [935, 460] width 83 height 29
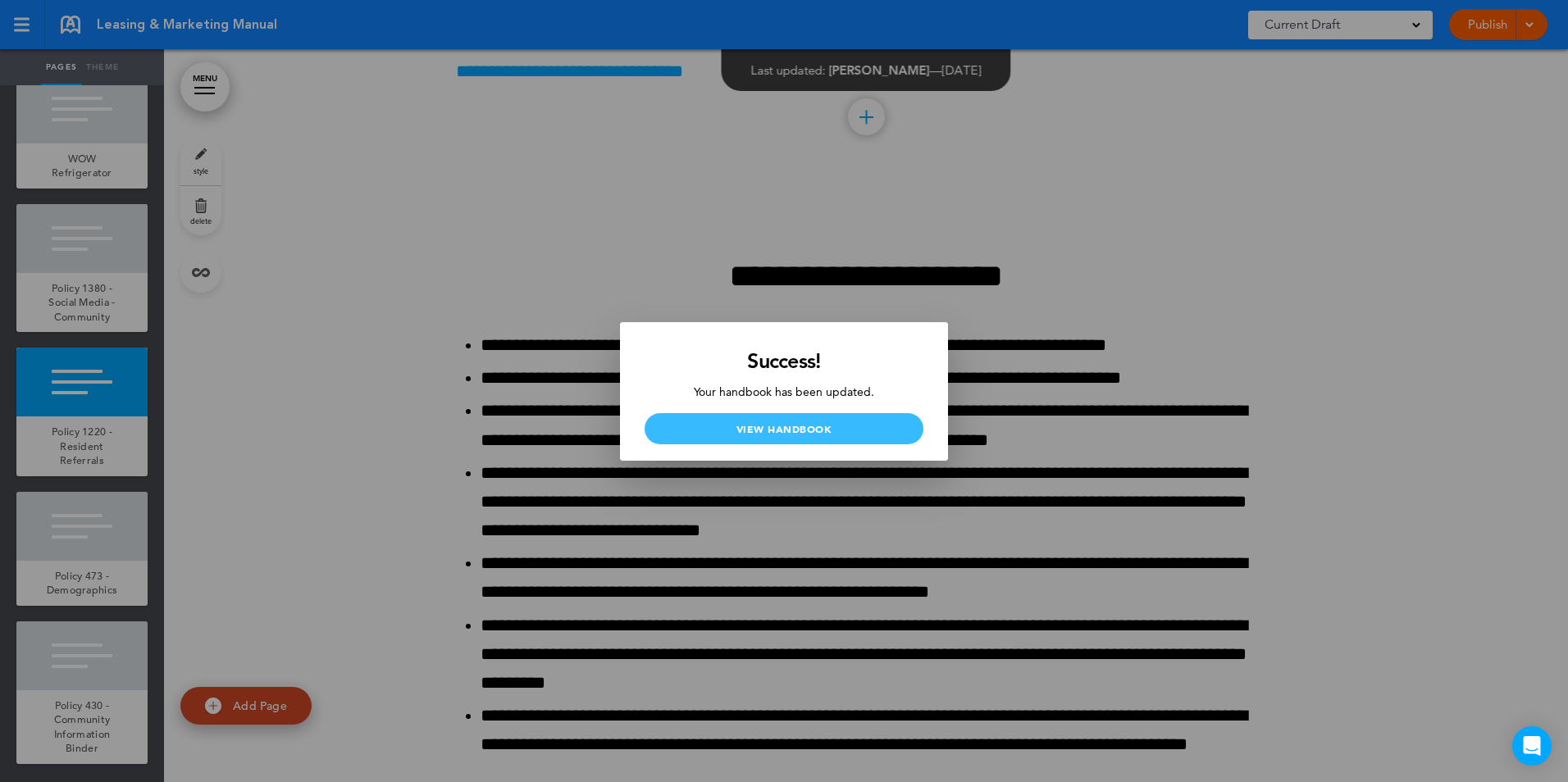
click at [840, 426] on link "View Handbook" at bounding box center [784, 429] width 279 height 31
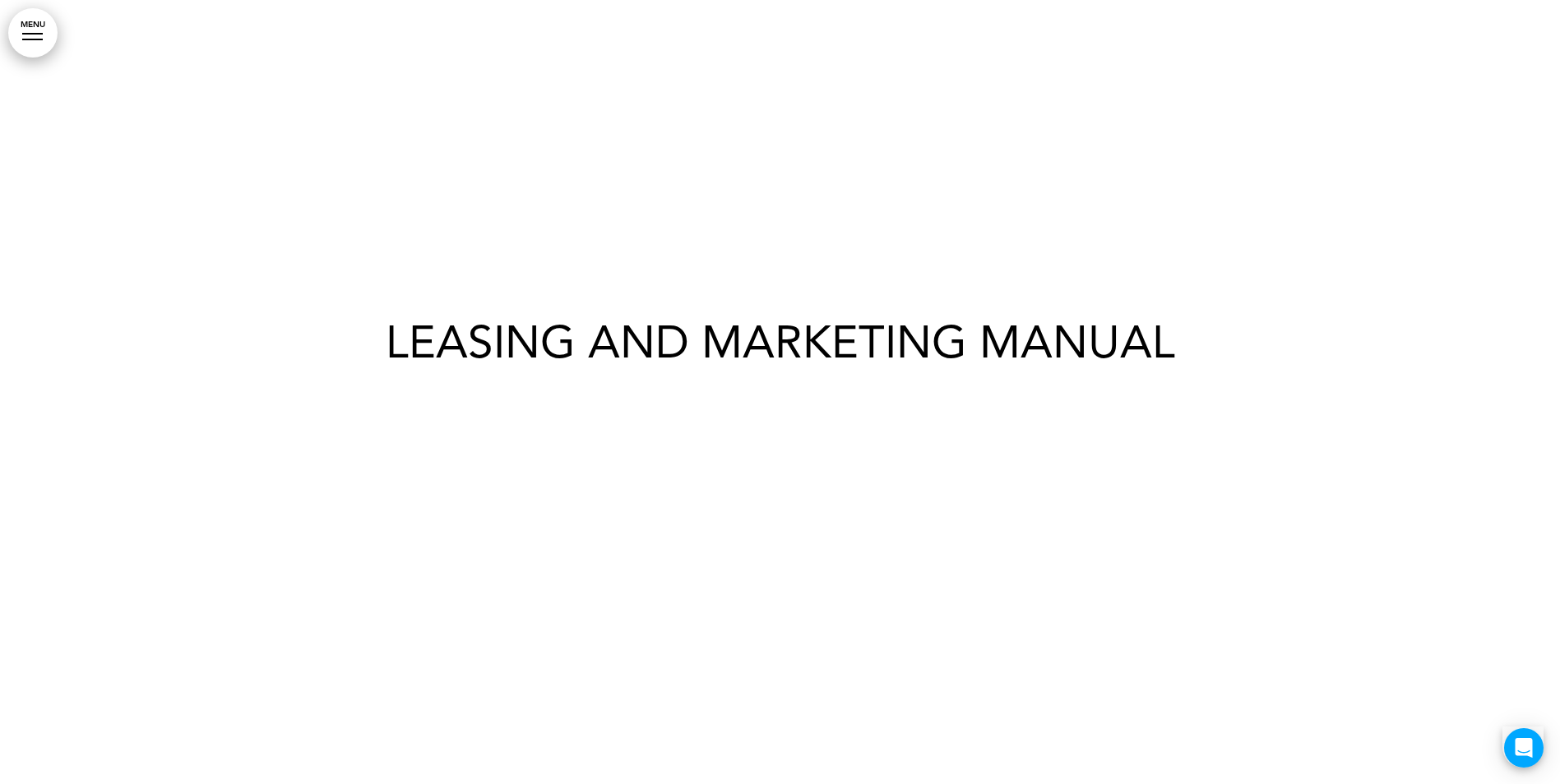
drag, startPoint x: 49, startPoint y: 24, endPoint x: 126, endPoint y: 102, distance: 109.6
click at [49, 24] on link "MENU" at bounding box center [32, 32] width 50 height 50
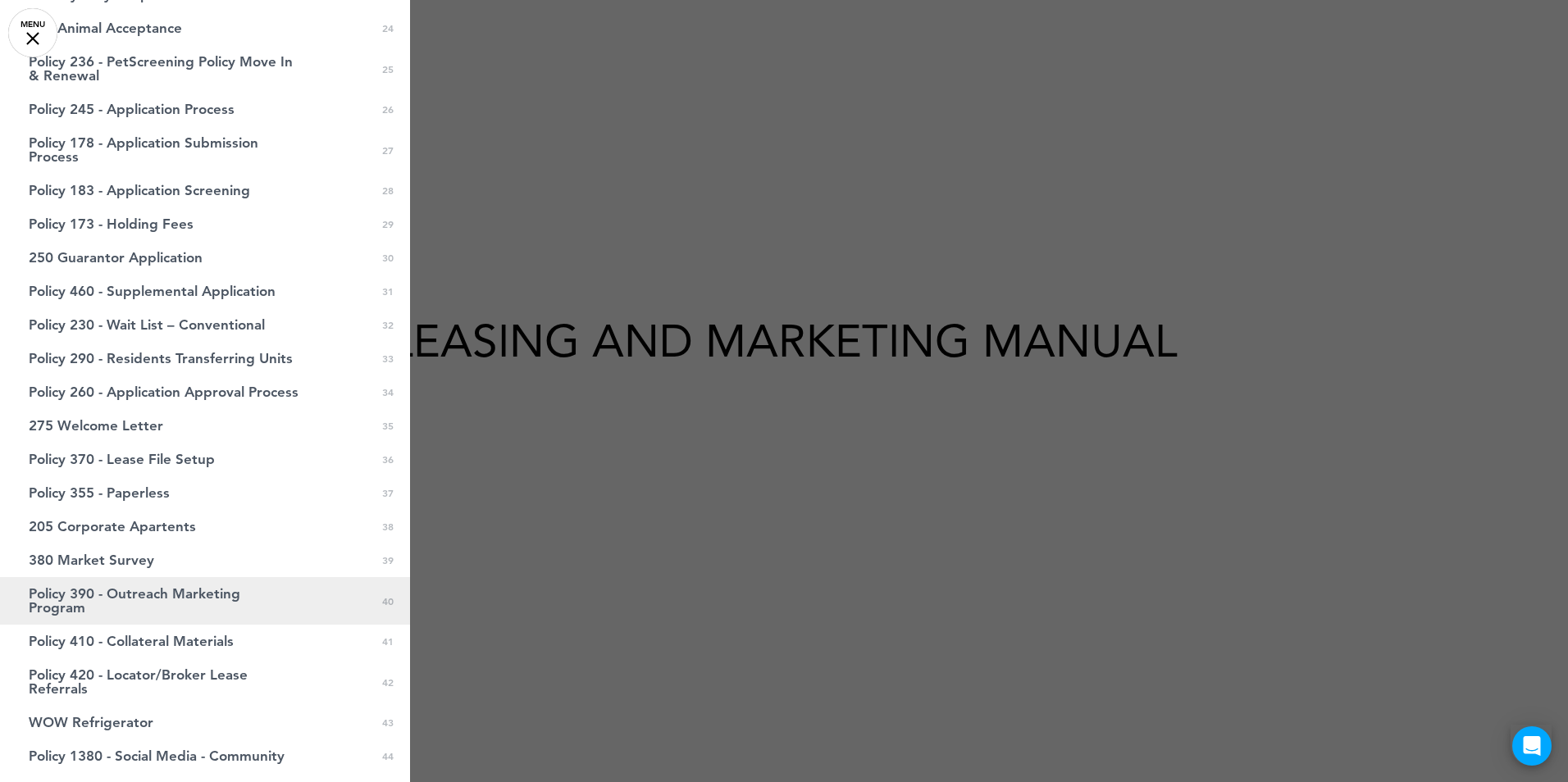
scroll to position [1211, 0]
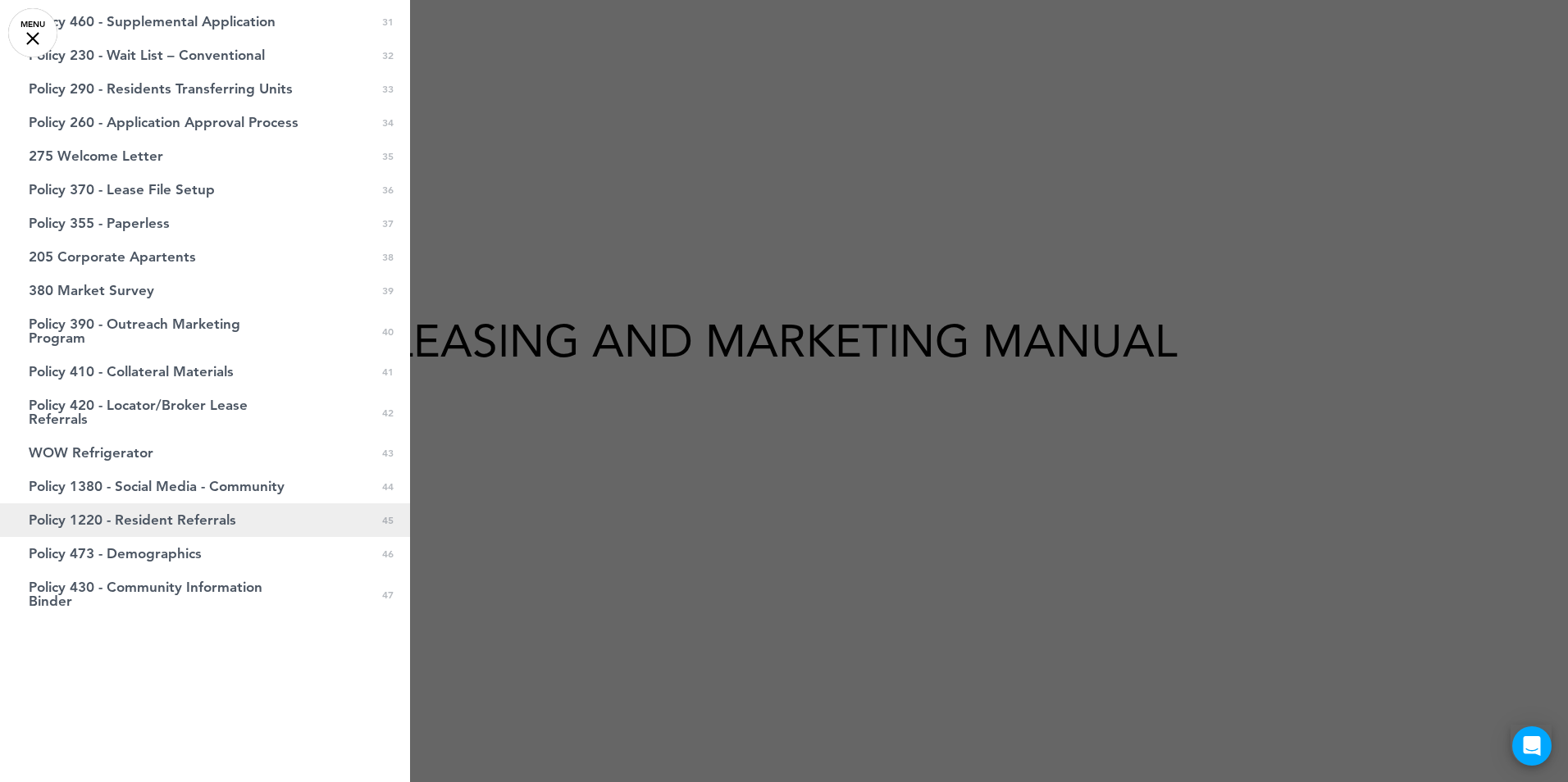
click at [171, 507] on link "Policy 1220 - Resident Referrals 0 45" at bounding box center [205, 520] width 410 height 34
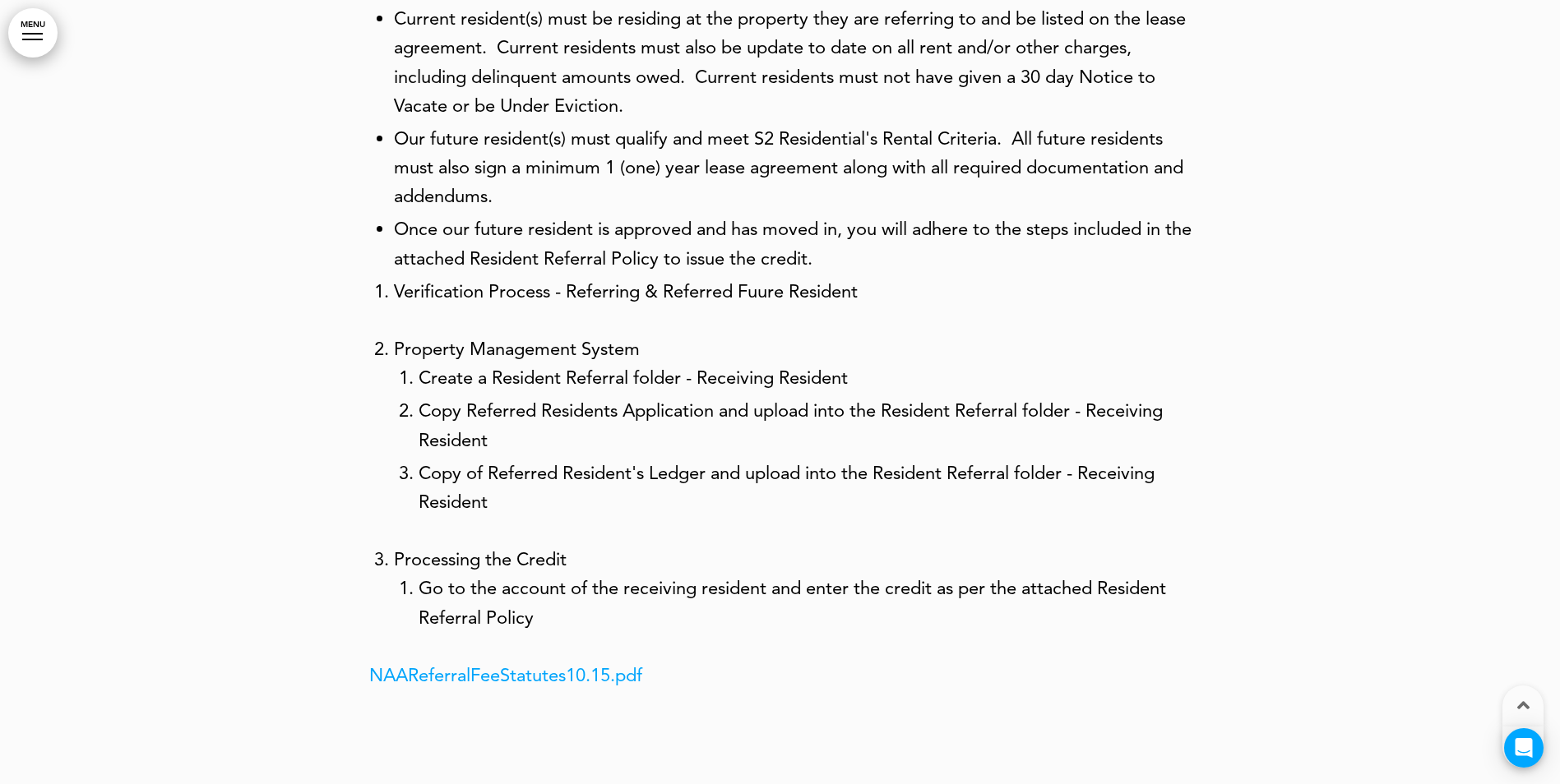
scroll to position [83461, 0]
